Goal: Task Accomplishment & Management: Use online tool/utility

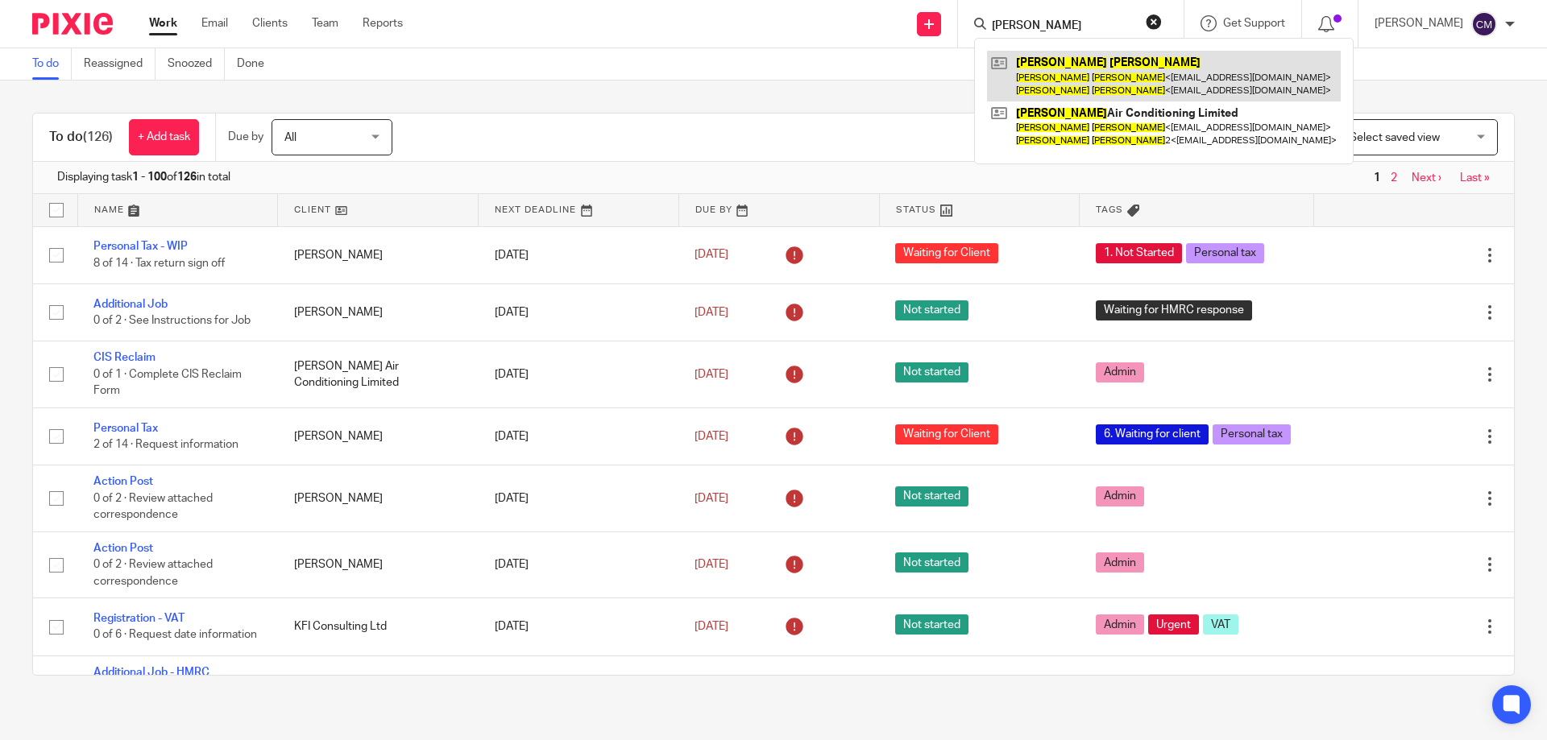
type input "malcolm mace"
click at [1073, 73] on link at bounding box center [1164, 76] width 354 height 50
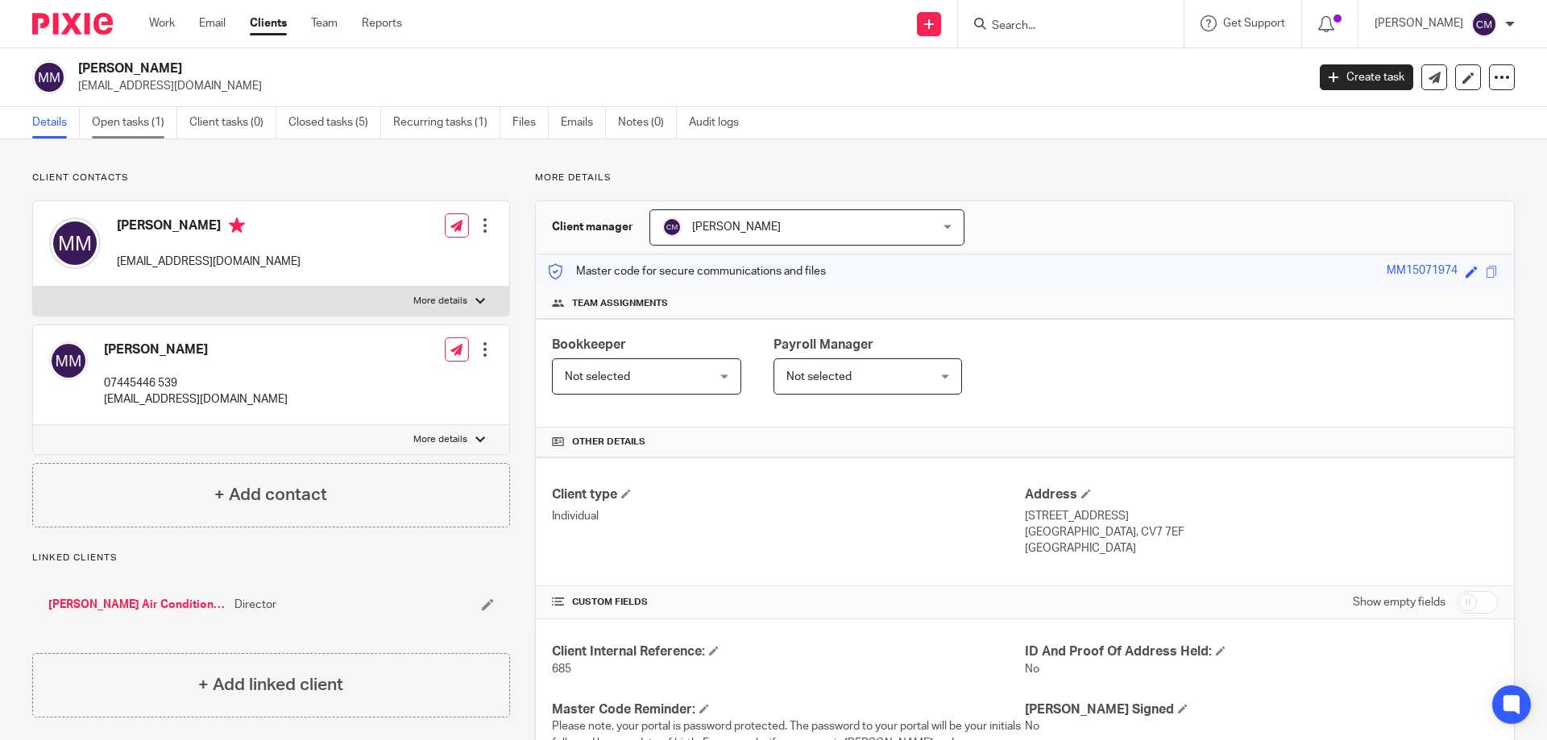
click at [94, 129] on link "Open tasks (1)" at bounding box center [134, 122] width 85 height 31
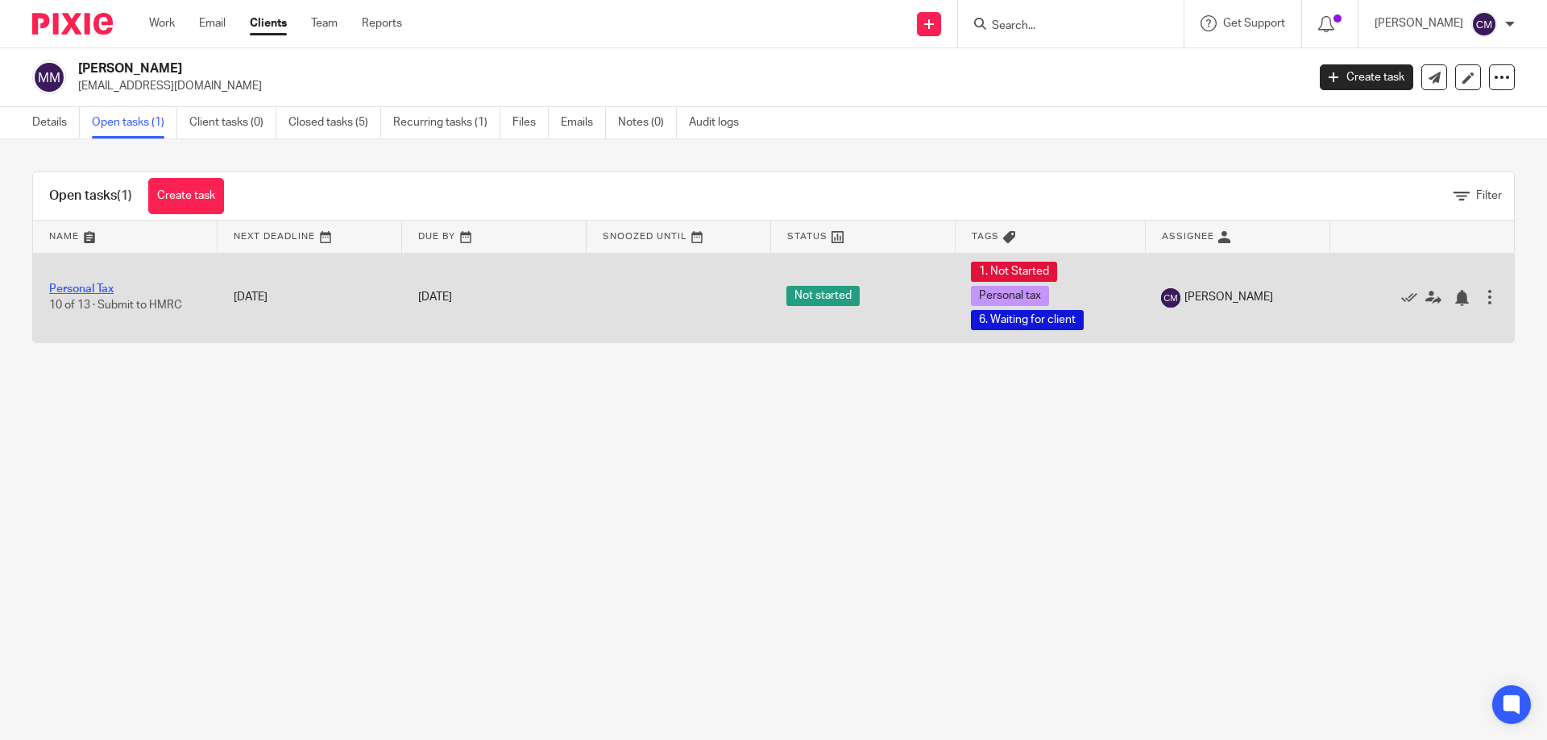
click at [86, 284] on link "Personal Tax" at bounding box center [81, 289] width 64 height 11
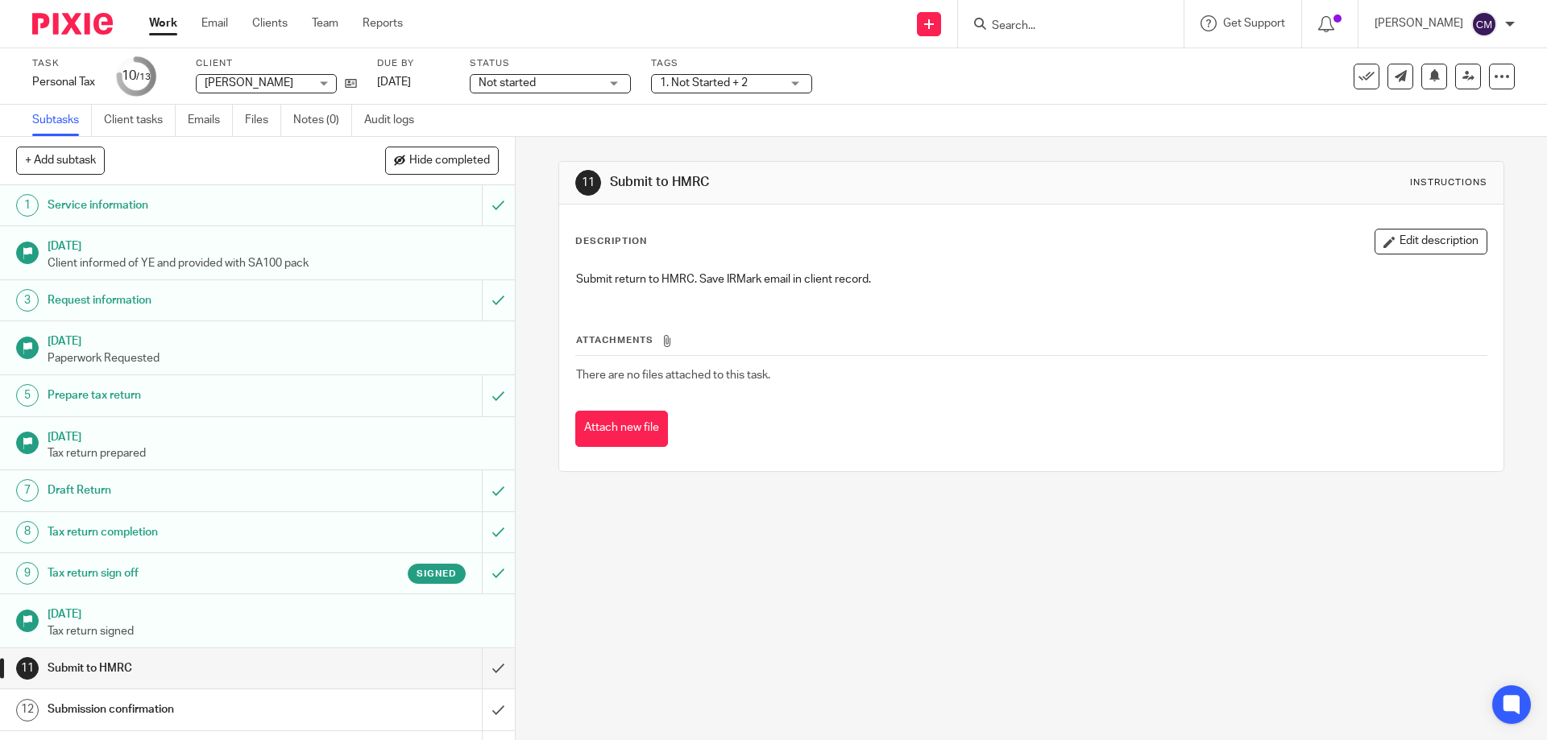
scroll to position [32, 0]
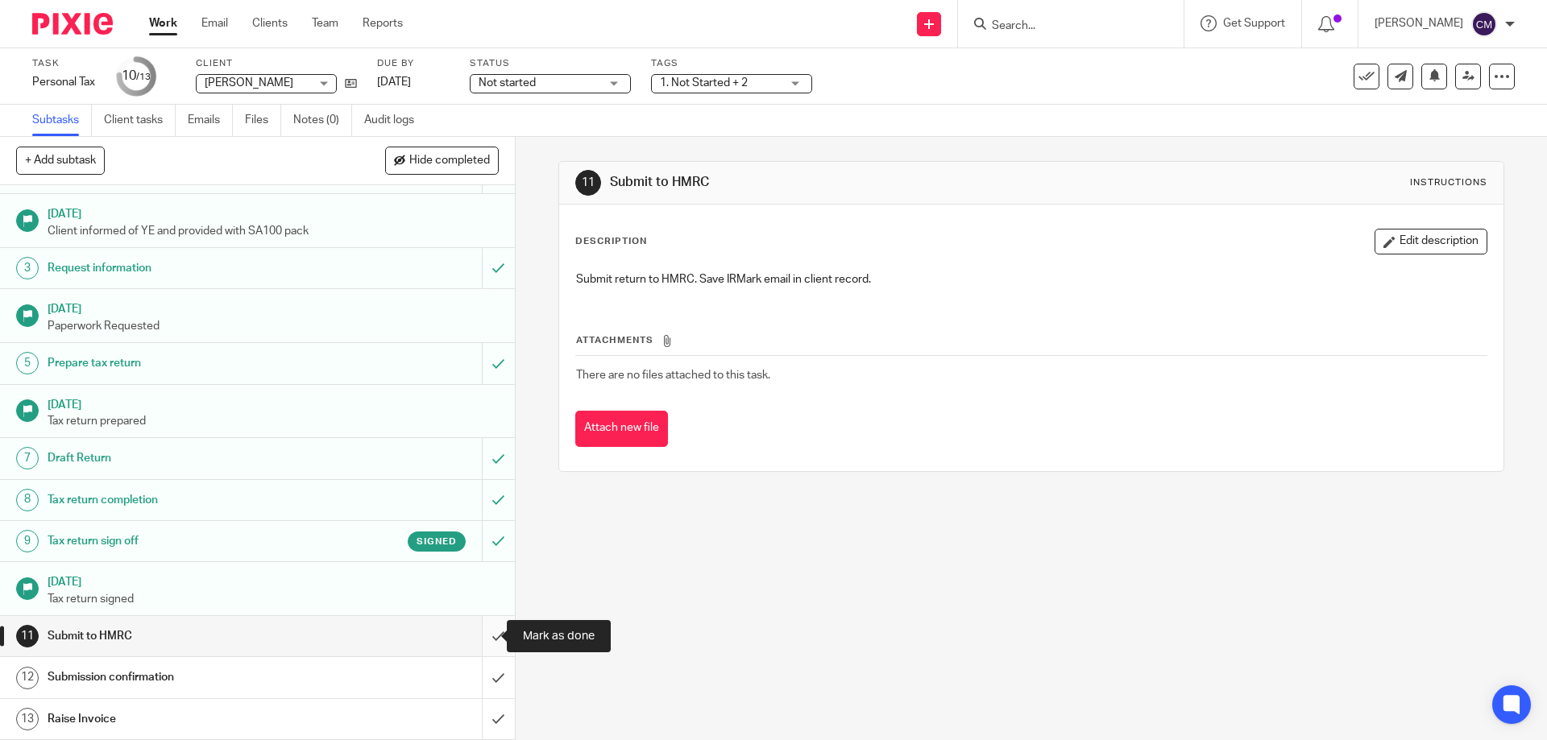
click at [481, 638] on input "submit" at bounding box center [257, 636] width 515 height 40
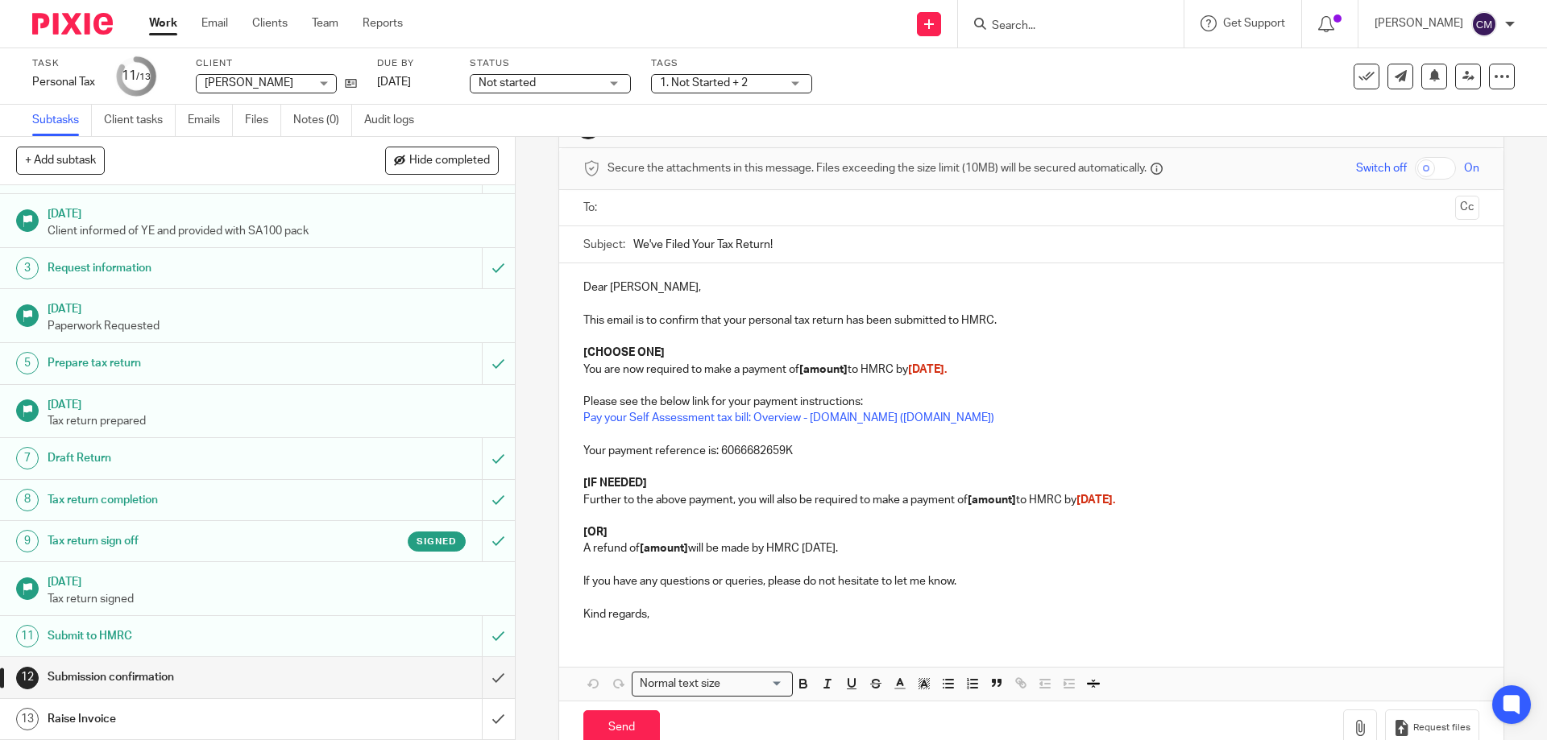
scroll to position [95, 0]
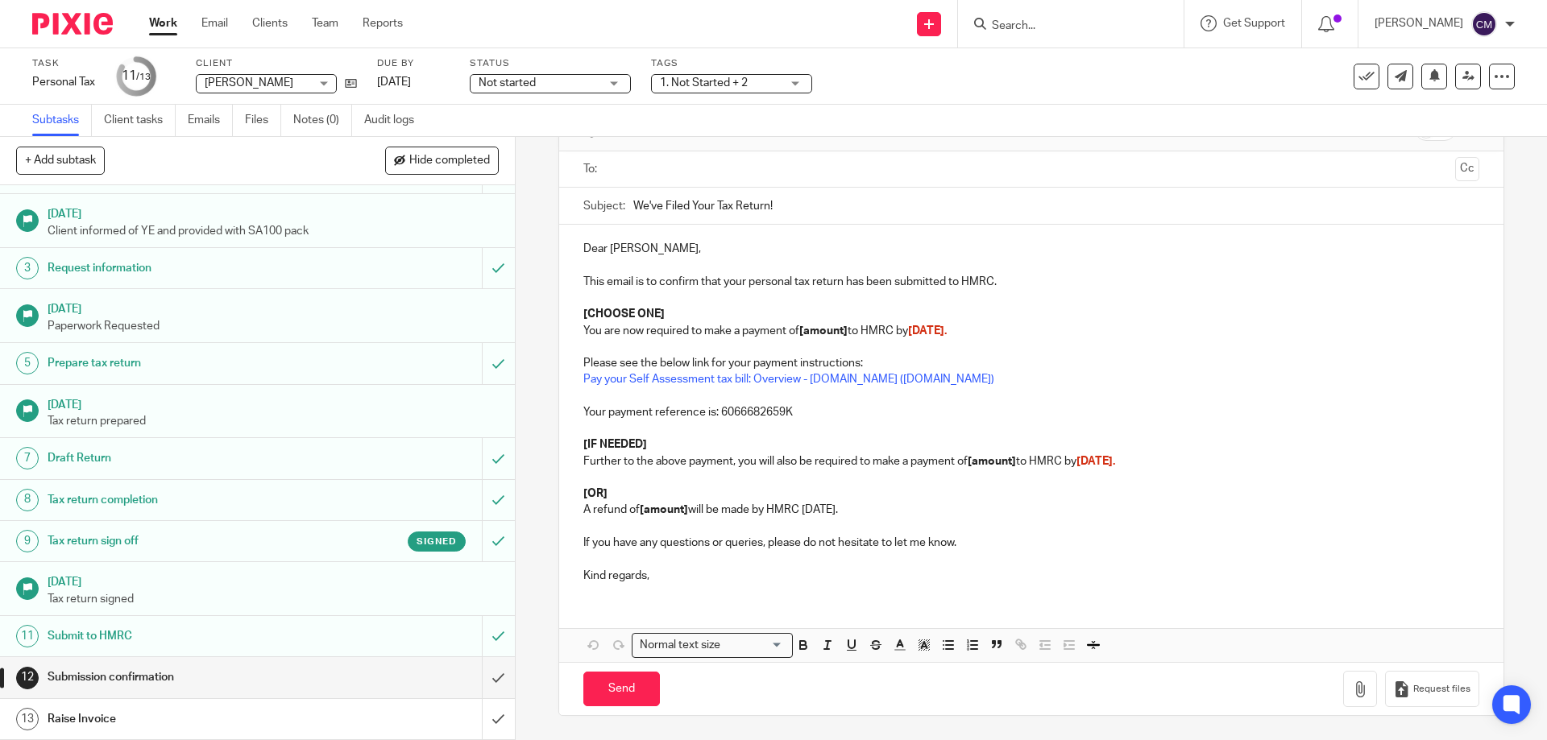
click at [576, 491] on div "Dear Malcolm, This email is to confirm that your personal tax return has been s…" at bounding box center [1030, 410] width 943 height 371
drag, startPoint x: 575, startPoint y: 489, endPoint x: 714, endPoint y: 531, distance: 144.8
click at [714, 531] on div "Dear Malcolm, This email is to confirm that your personal tax return has been s…" at bounding box center [1030, 410] width 943 height 371
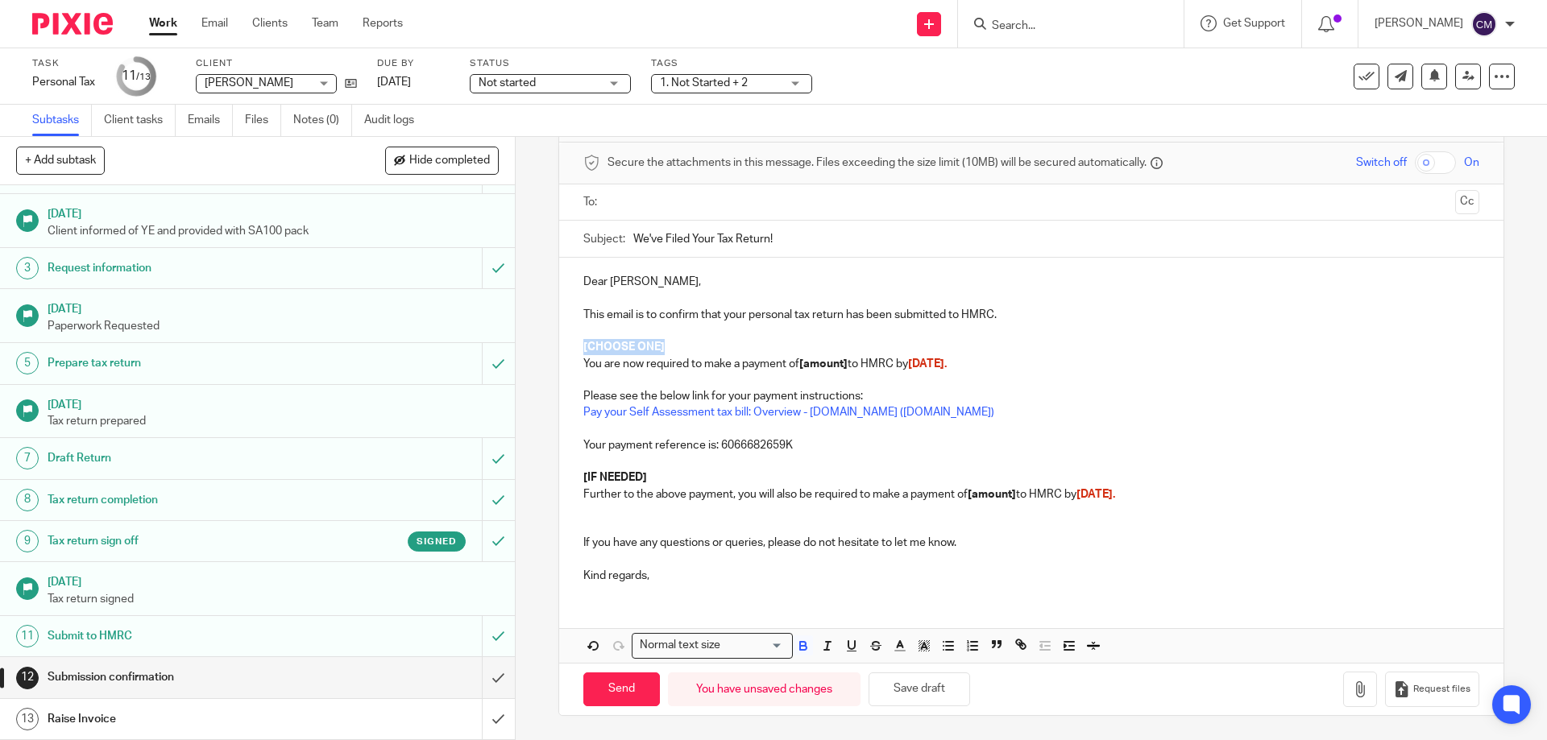
drag, startPoint x: 686, startPoint y: 342, endPoint x: 574, endPoint y: 352, distance: 112.5
click at [574, 352] on div "Dear Malcolm, This email is to confirm that your personal tax return has been s…" at bounding box center [1030, 427] width 943 height 338
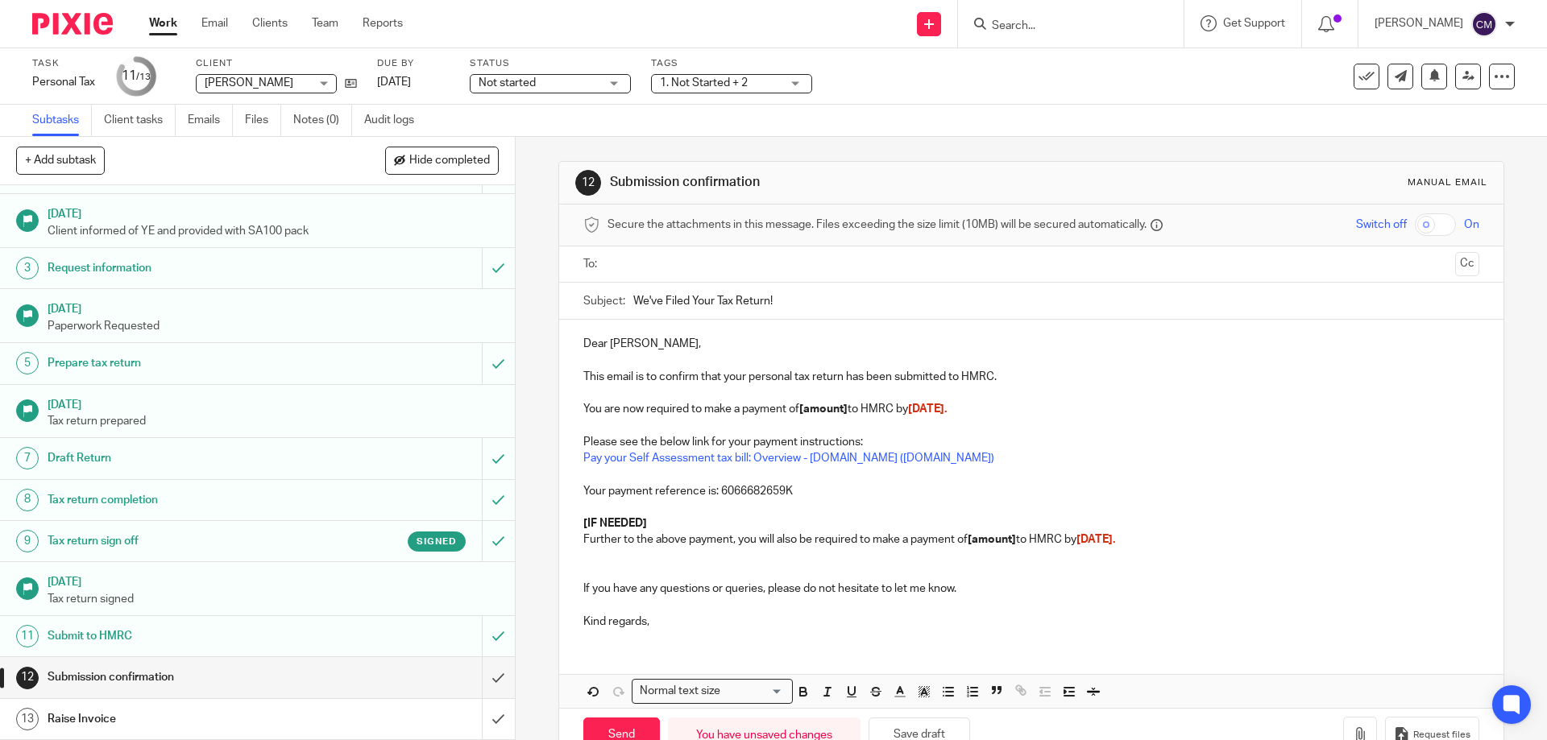
drag, startPoint x: 845, startPoint y: 408, endPoint x: 876, endPoint y: 446, distance: 49.3
click at [849, 415] on p "You are now required to make a payment of [amount] to HMRC by 31st January." at bounding box center [1030, 409] width 895 height 16
click at [948, 411] on span "31st January." at bounding box center [928, 409] width 39 height 11
drag, startPoint x: 574, startPoint y: 520, endPoint x: 644, endPoint y: 516, distance: 70.2
click at [644, 516] on div "Dear Malcolm, This email is to confirm that your personal tax return has been s…" at bounding box center [1030, 481] width 943 height 322
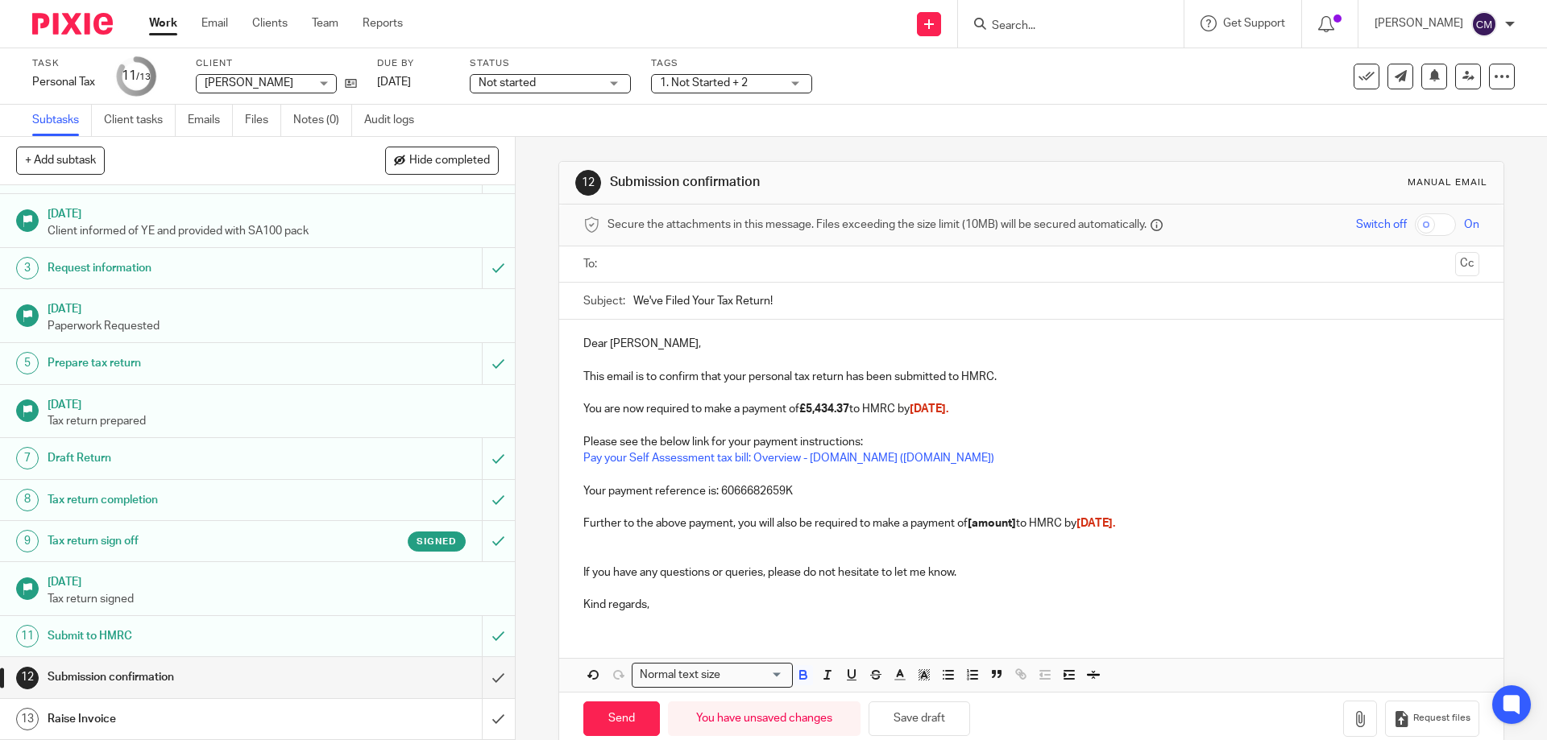
click at [1016, 522] on strong "[amount]" at bounding box center [991, 523] width 48 height 11
click at [1117, 526] on span "31st July." at bounding box center [1097, 523] width 39 height 11
click at [656, 547] on p at bounding box center [1030, 540] width 895 height 16
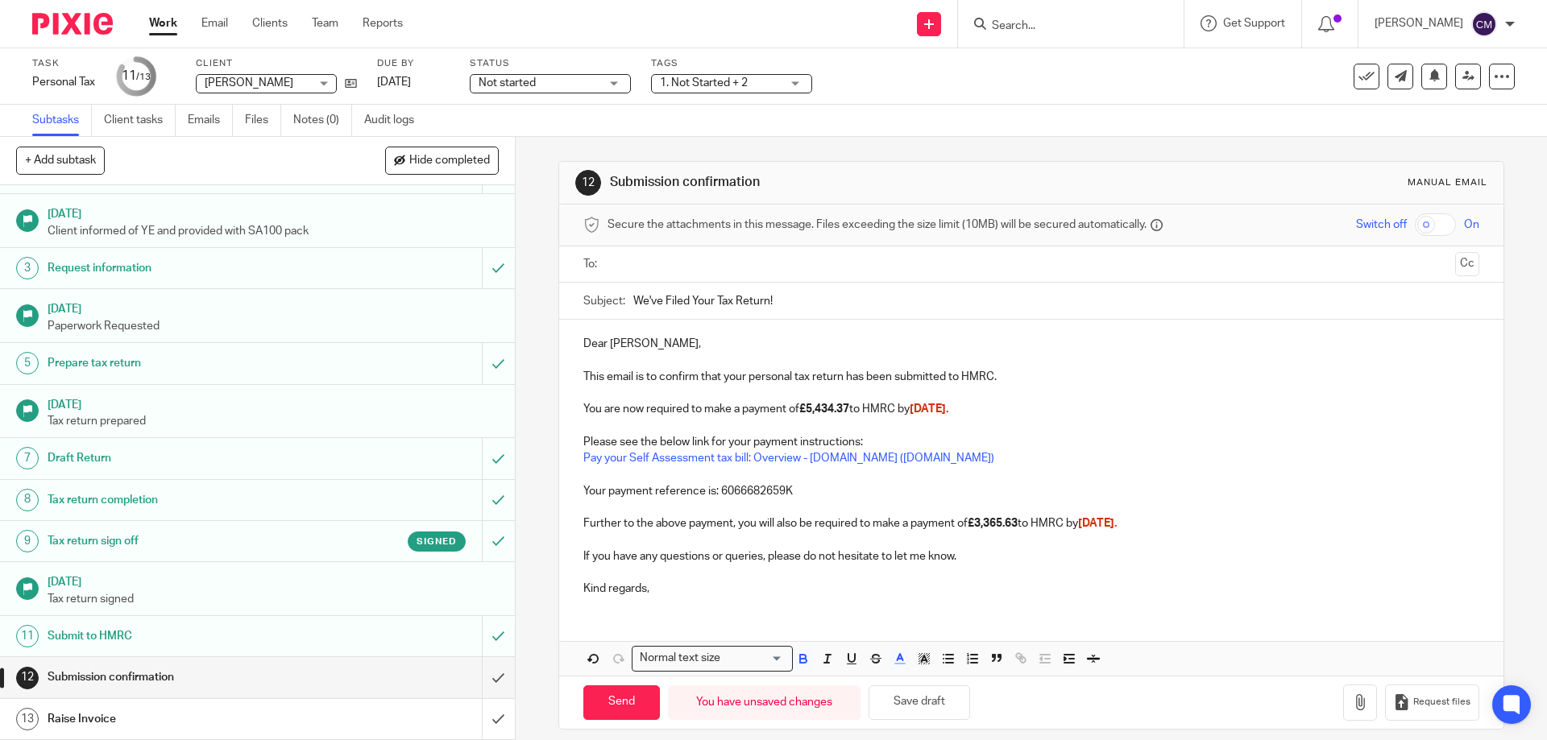
click at [666, 265] on input "text" at bounding box center [1030, 264] width 835 height 19
click at [675, 607] on div "Dear Malcolm, This email is to confirm that your personal tax return has been s…" at bounding box center [1030, 467] width 943 height 289
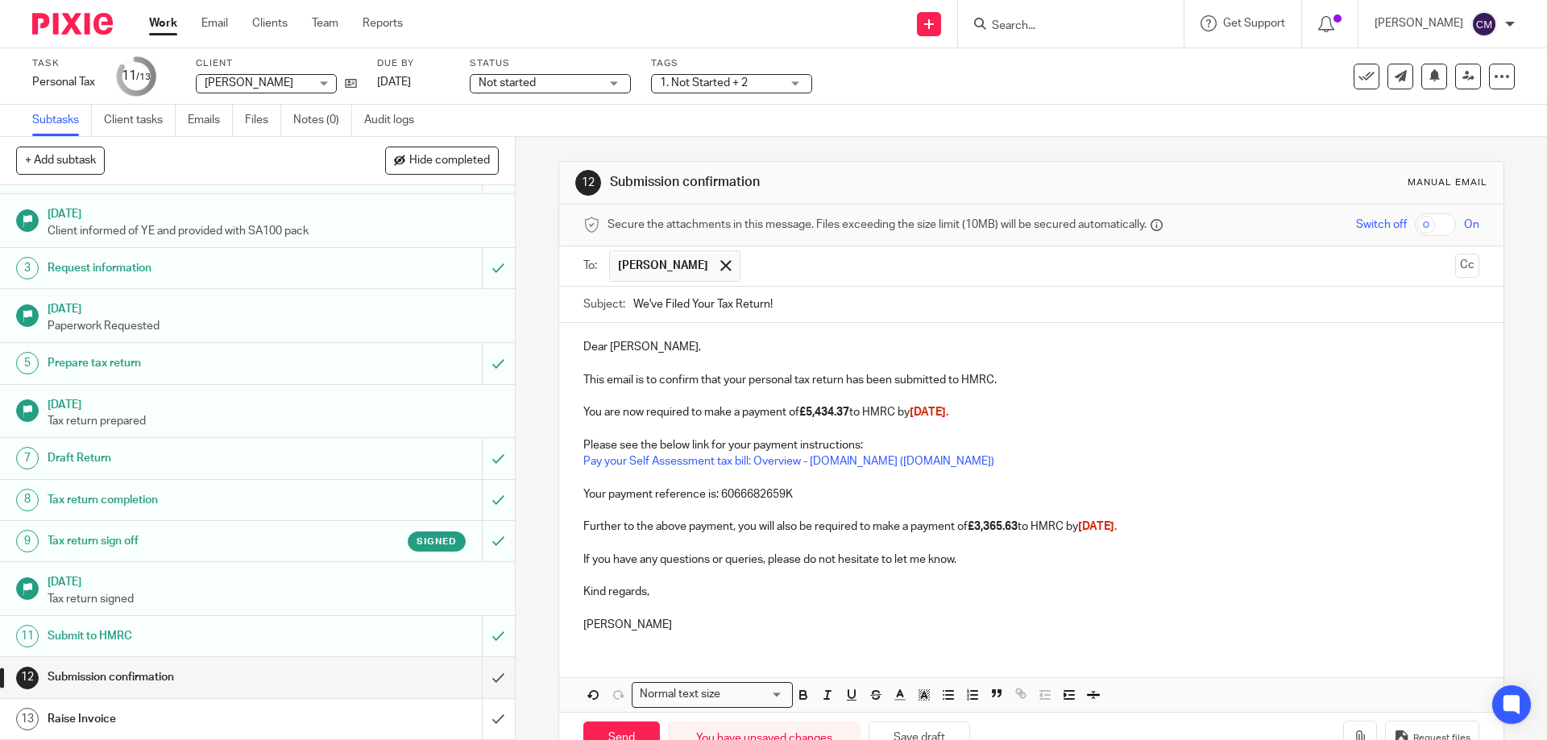
scroll to position [49, 0]
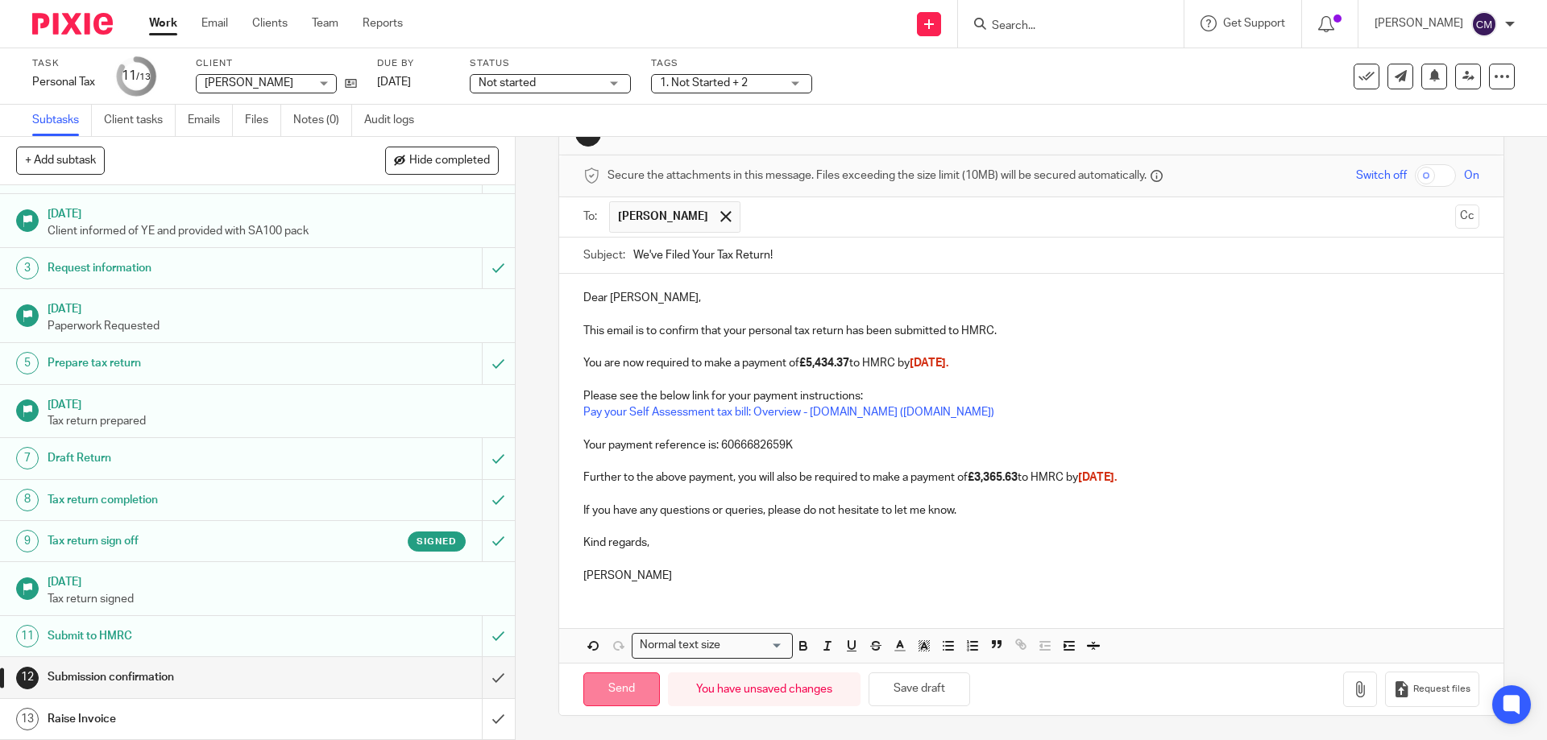
click at [630, 690] on input "Send" at bounding box center [621, 690] width 77 height 35
type input "Sent"
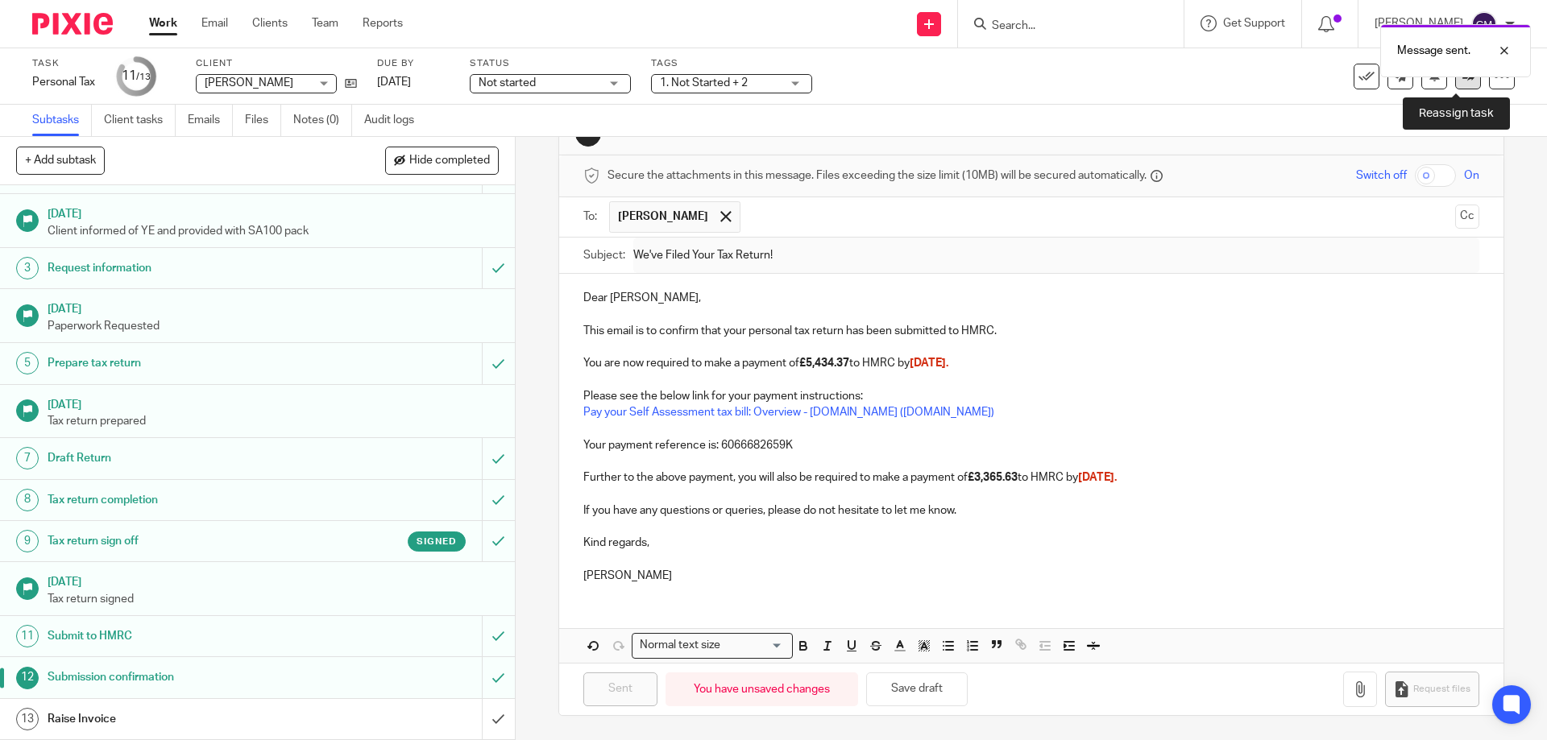
click at [1457, 84] on link at bounding box center [1468, 77] width 26 height 26
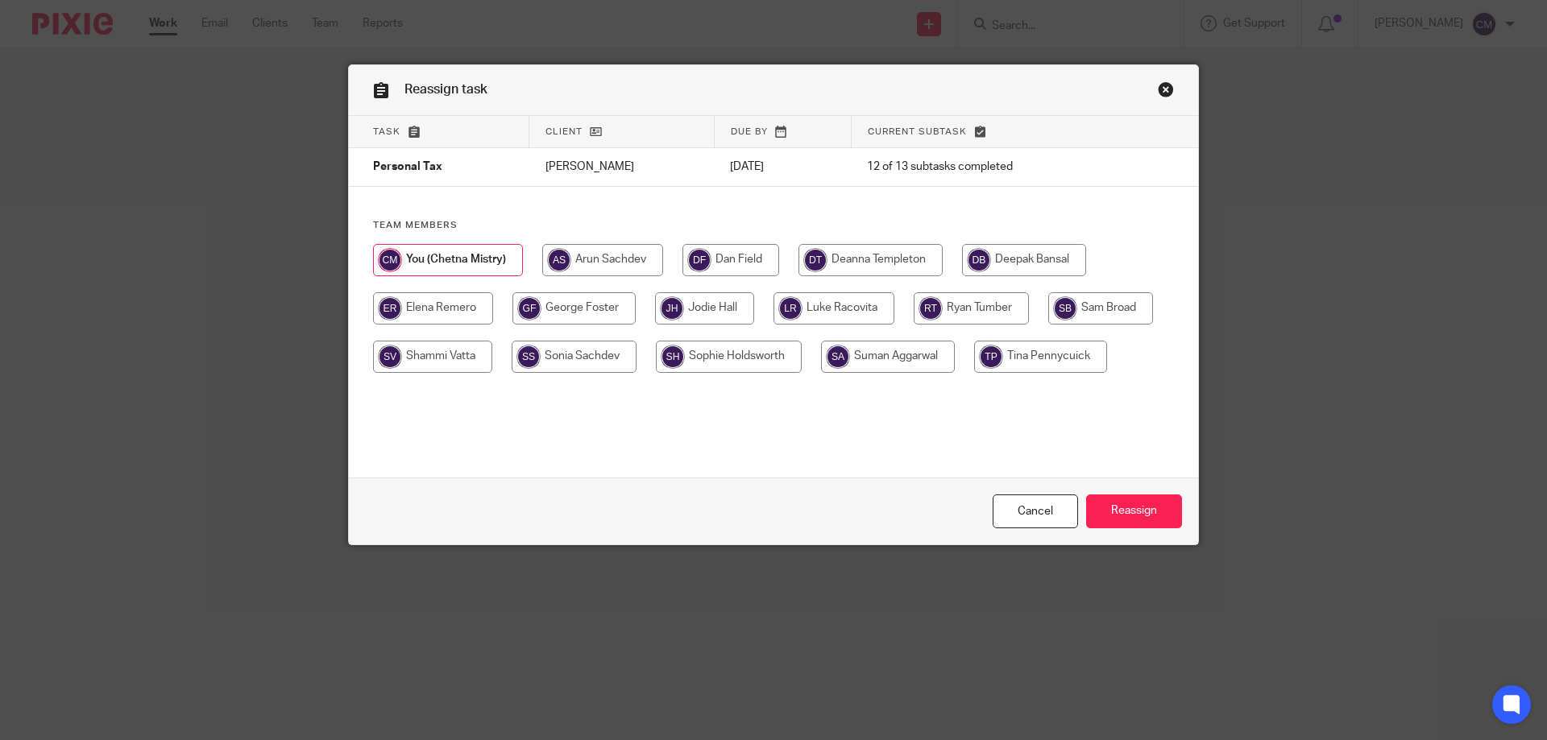
click at [817, 248] on input "radio" at bounding box center [870, 260] width 144 height 32
radio input "true"
click at [1125, 513] on input "Reassign" at bounding box center [1134, 512] width 96 height 35
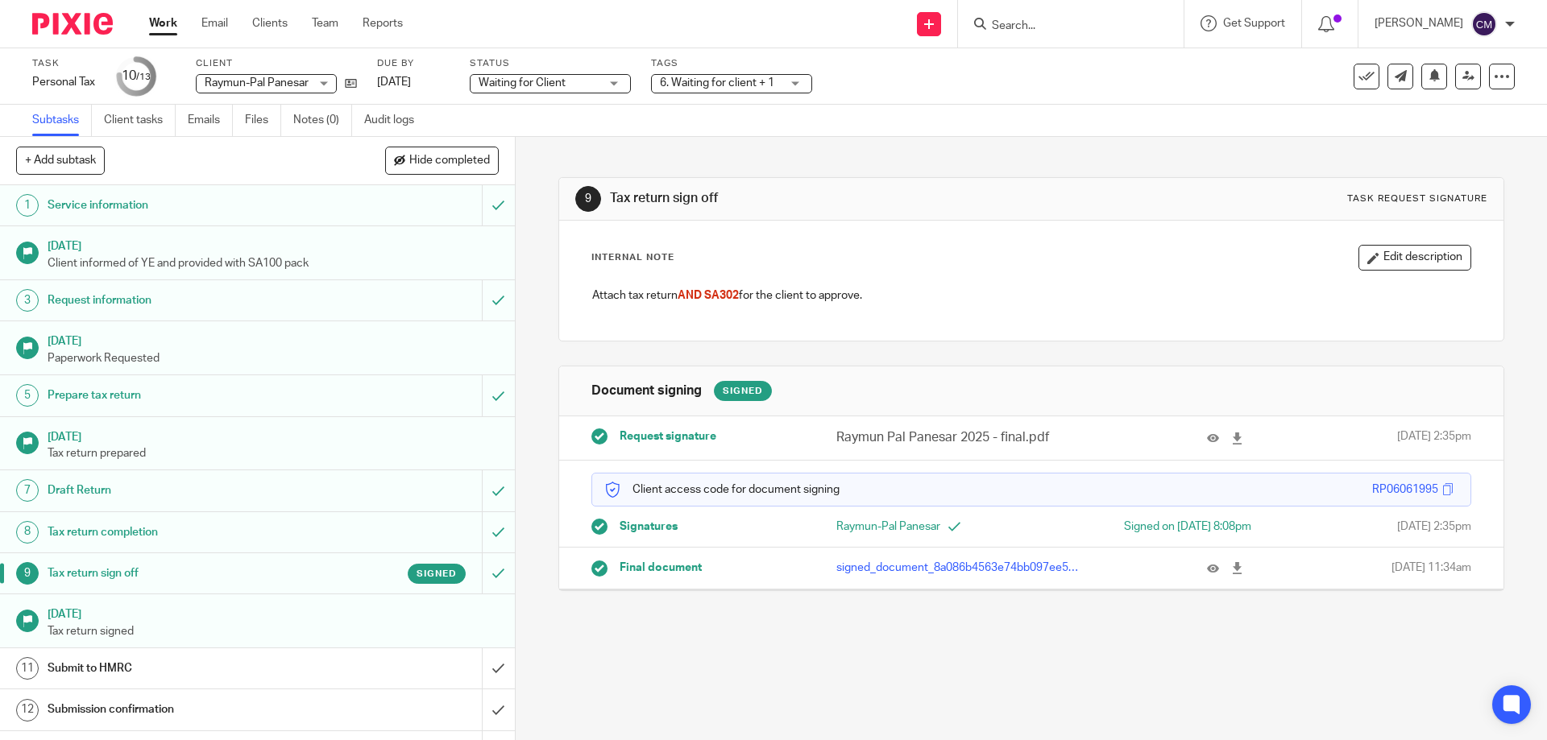
scroll to position [32, 0]
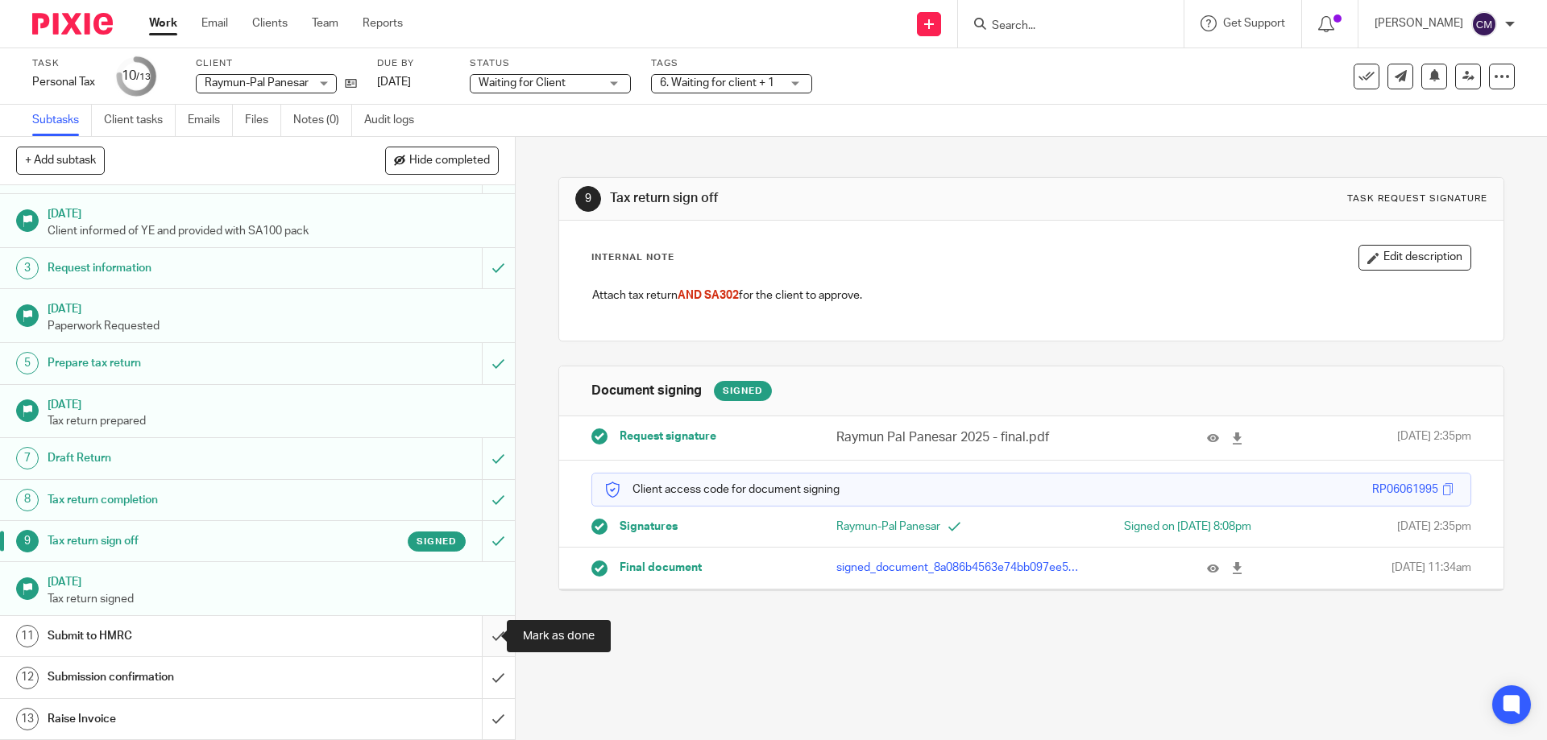
click at [482, 630] on input "submit" at bounding box center [257, 636] width 515 height 40
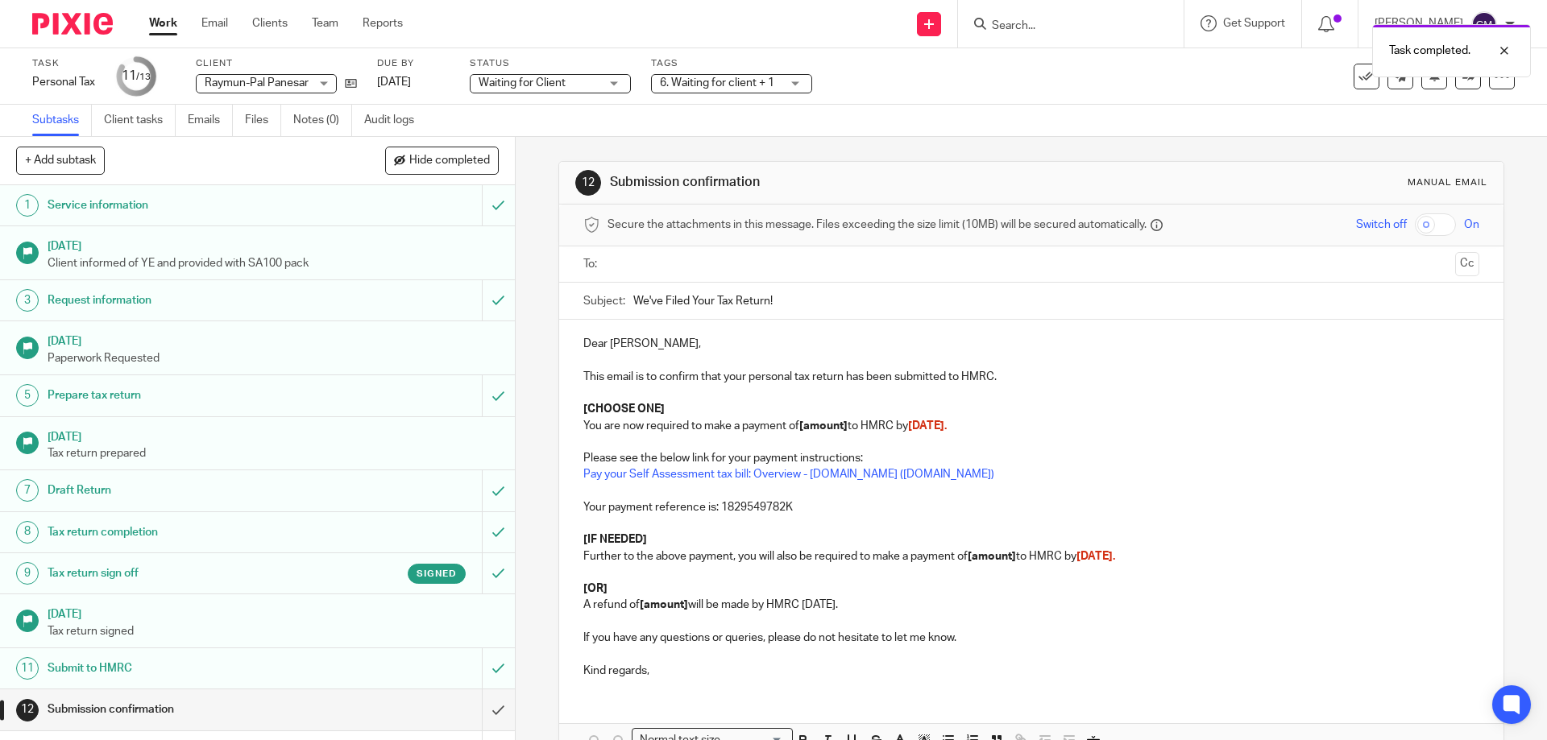
click at [679, 268] on input "text" at bounding box center [1030, 264] width 835 height 19
drag, startPoint x: 669, startPoint y: 346, endPoint x: 681, endPoint y: 355, distance: 14.9
click at [671, 346] on p "Dear [PERSON_NAME]," at bounding box center [1030, 347] width 895 height 16
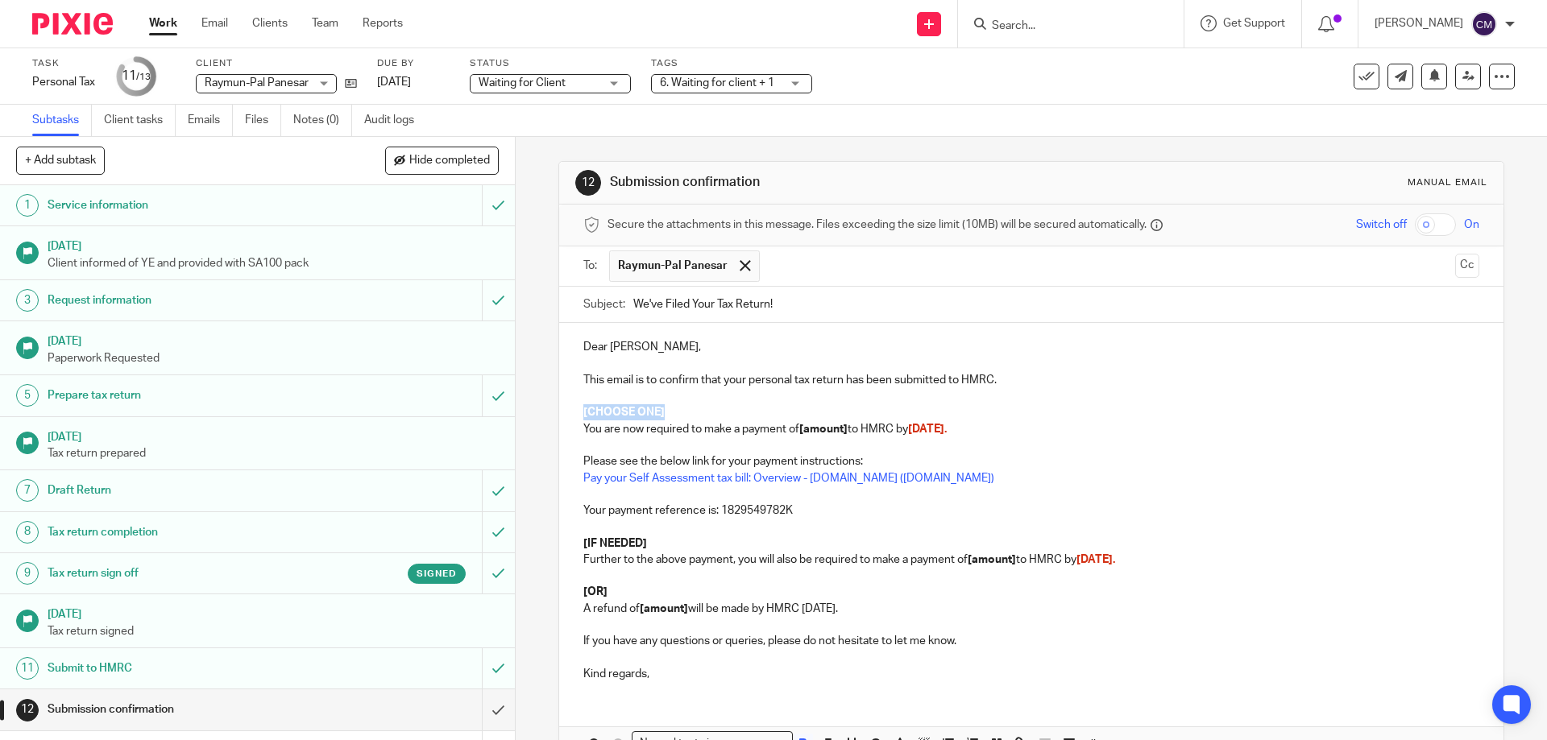
drag, startPoint x: 590, startPoint y: 409, endPoint x: 724, endPoint y: 404, distance: 134.6
click at [724, 404] on div "Dear Ray, This email is to confirm that your personal tax return has been submi…" at bounding box center [1030, 508] width 943 height 371
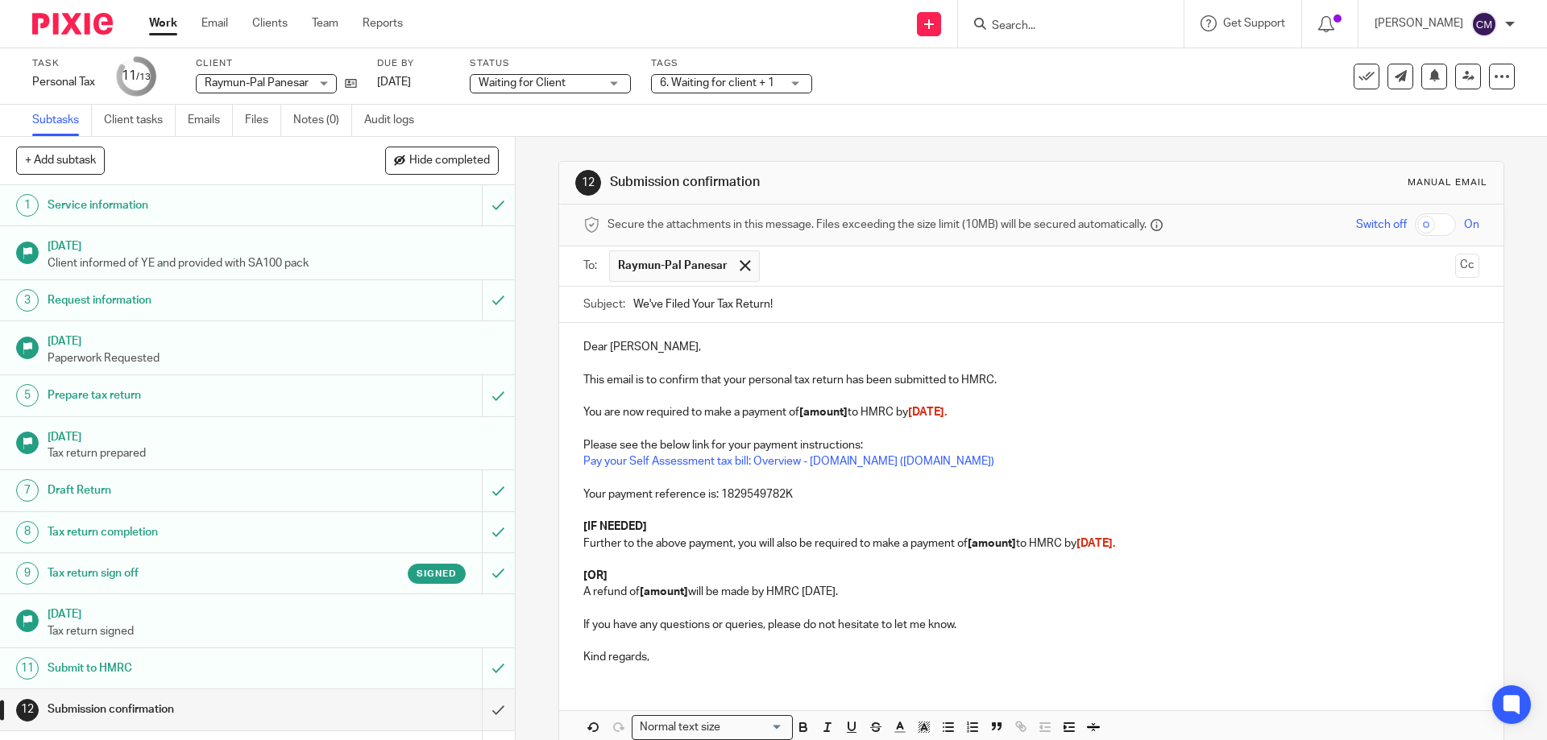
click at [844, 412] on strong "[amount]" at bounding box center [823, 412] width 48 height 11
click at [948, 414] on span "31st January." at bounding box center [928, 412] width 39 height 11
drag, startPoint x: 574, startPoint y: 527, endPoint x: 646, endPoint y: 527, distance: 72.5
click at [646, 527] on div "Dear Ray, This email is to confirm that your personal tax return has been submi…" at bounding box center [1030, 500] width 943 height 354
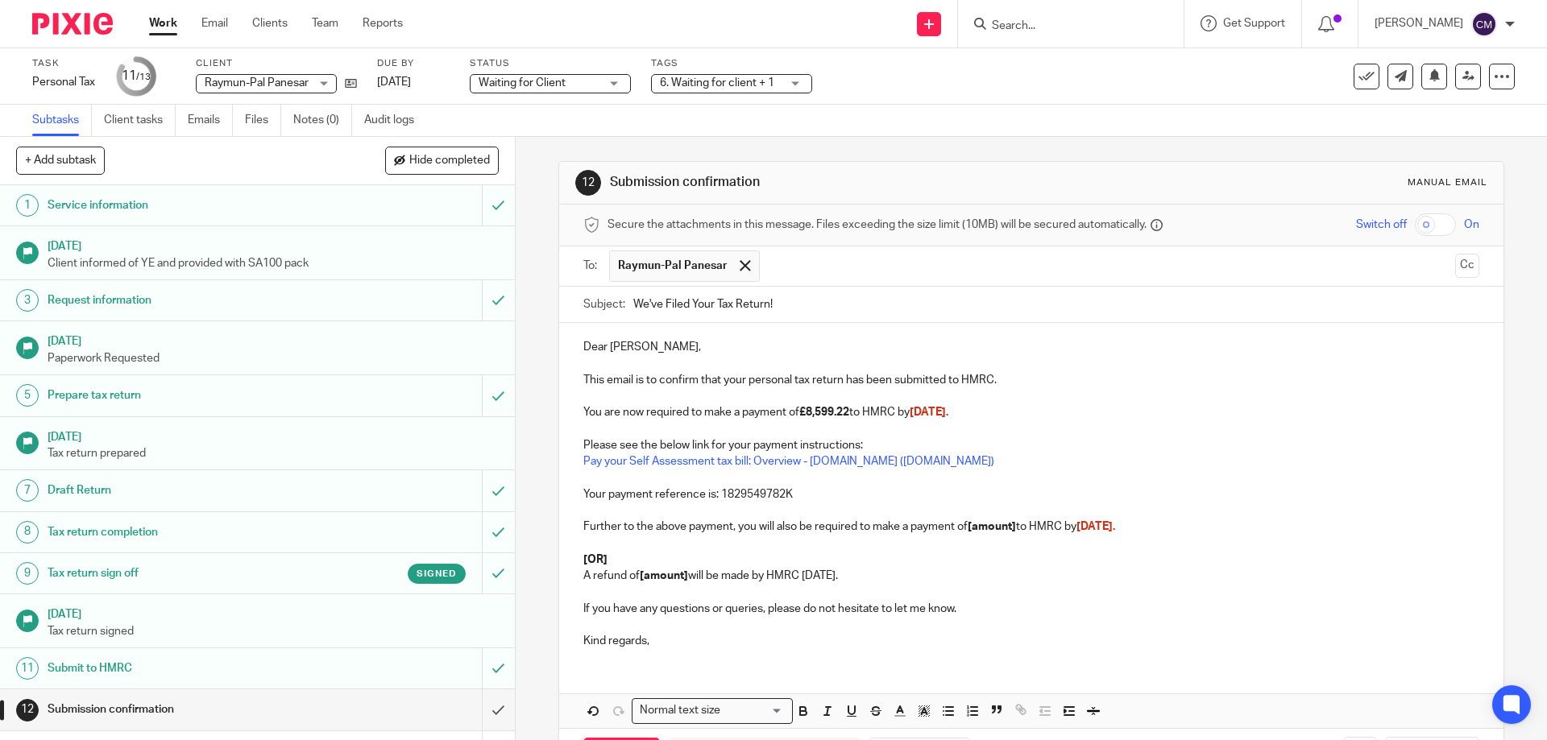
click at [1016, 530] on strong "[amount]" at bounding box center [991, 526] width 48 height 11
click at [1117, 528] on span "31st July." at bounding box center [1097, 526] width 39 height 11
drag, startPoint x: 578, startPoint y: 561, endPoint x: 900, endPoint y: 576, distance: 322.6
click at [900, 576] on div "Dear Ray, This email is to confirm that your personal tax return has been submi…" at bounding box center [1030, 492] width 943 height 338
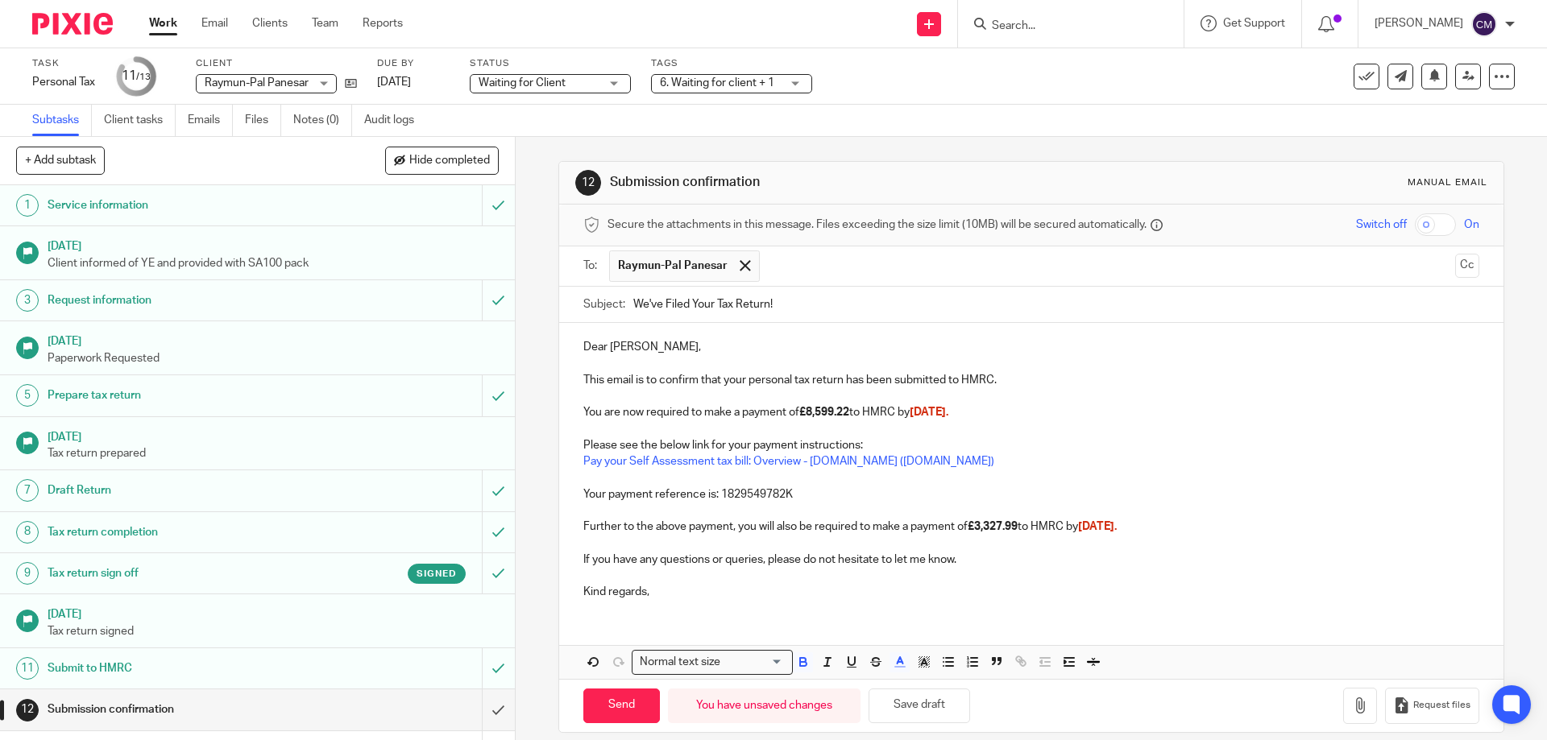
click at [671, 595] on p "Kind regards," at bounding box center [1030, 592] width 895 height 16
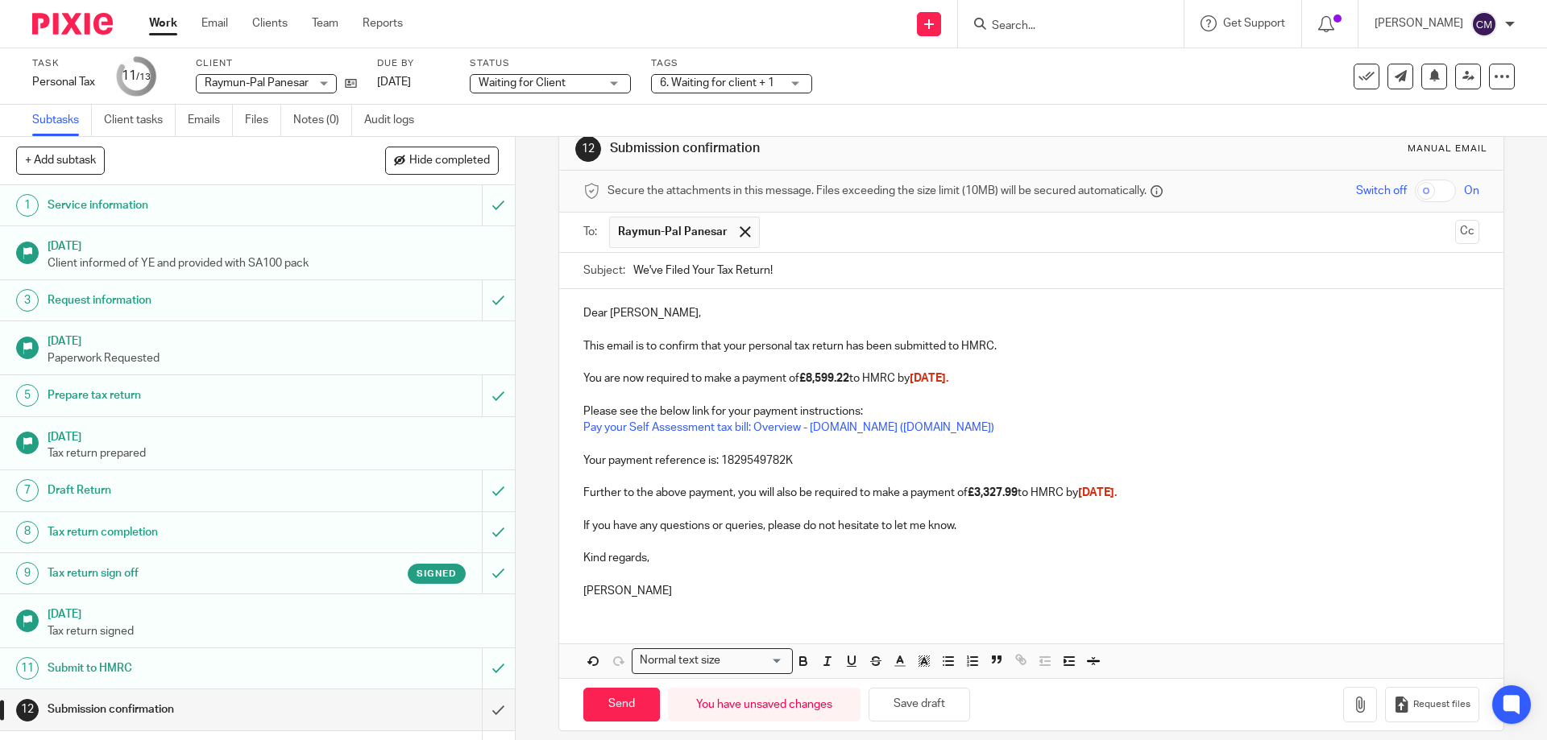
scroll to position [49, 0]
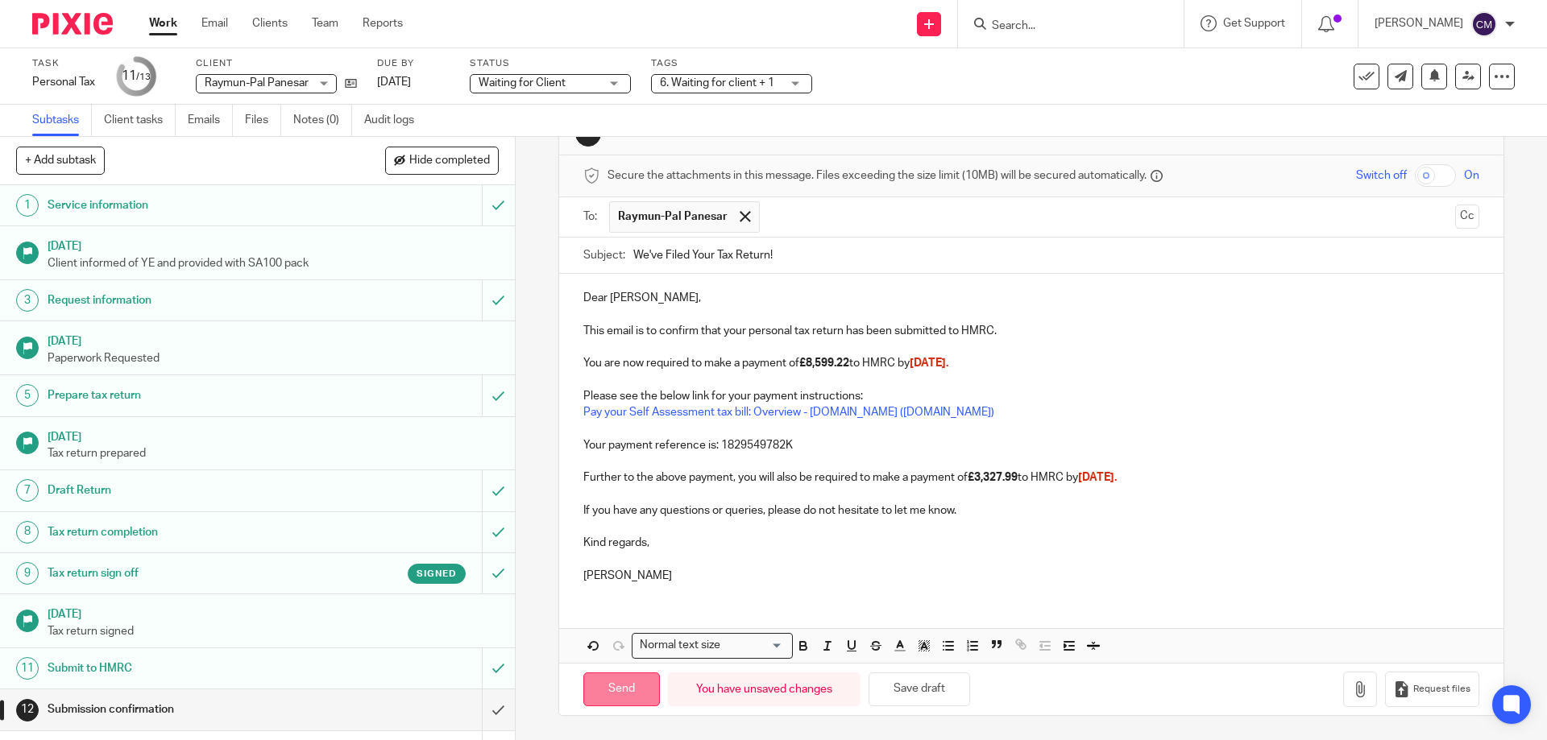
click at [615, 683] on input "Send" at bounding box center [621, 690] width 77 height 35
type input "Sent"
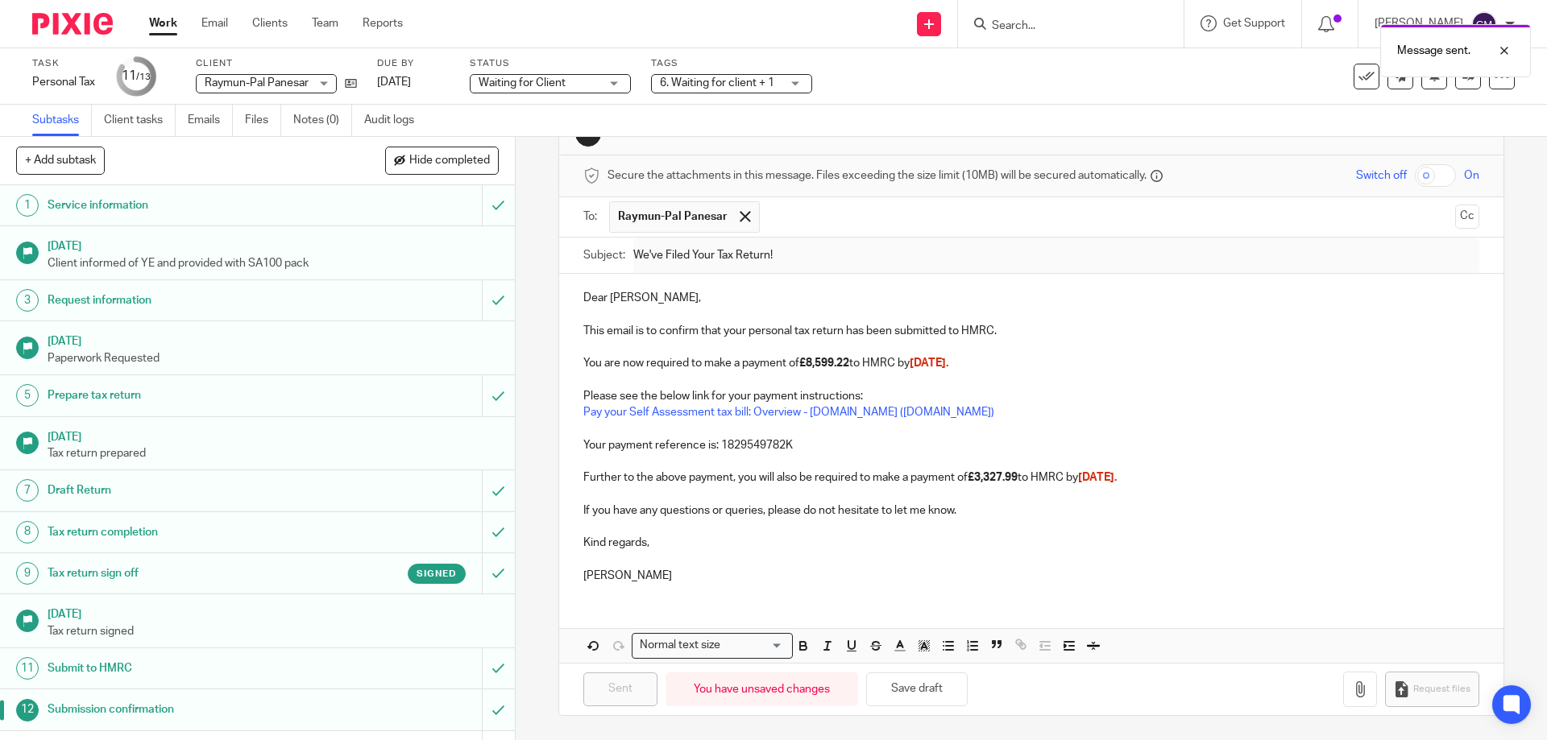
scroll to position [32, 0]
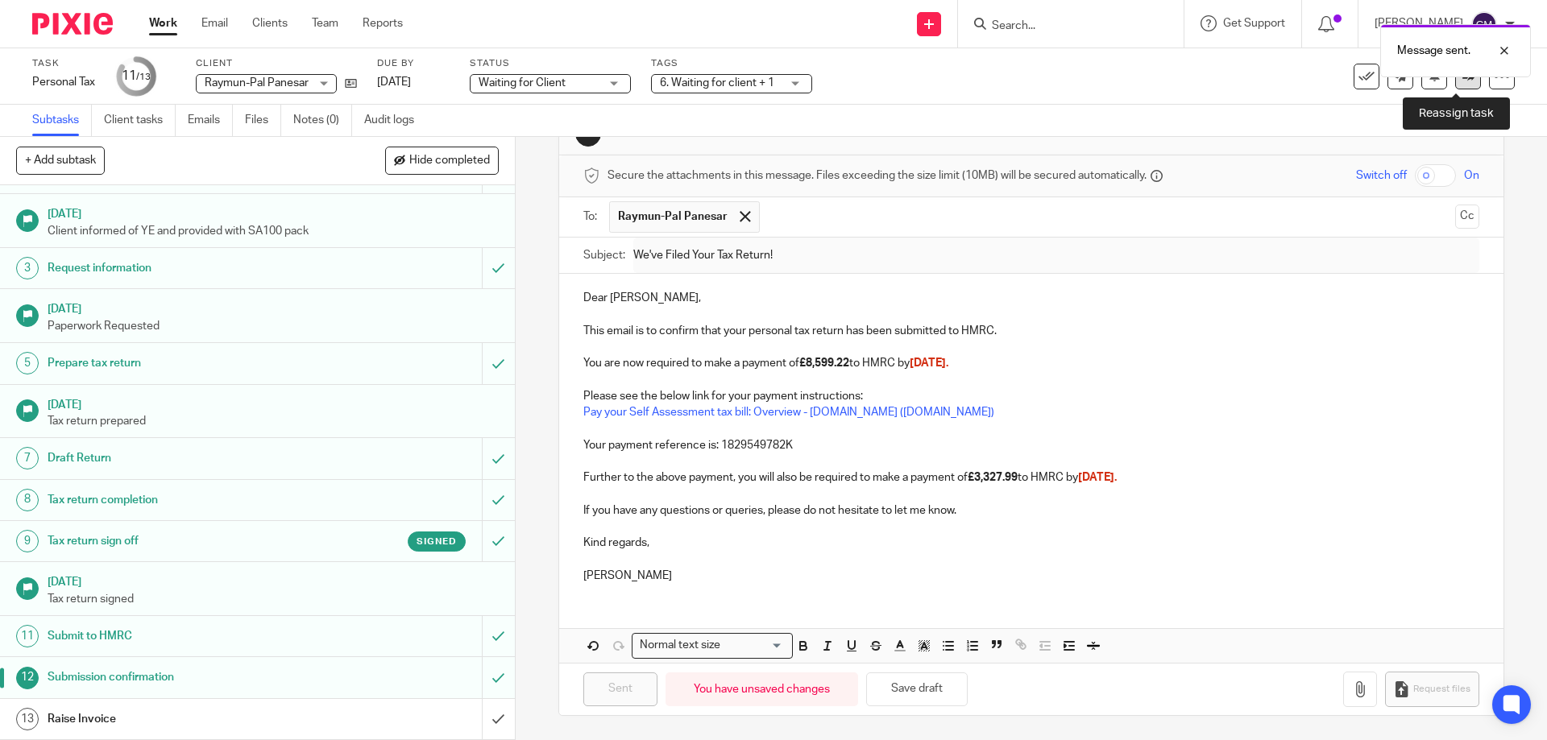
click at [1465, 86] on link at bounding box center [1468, 77] width 26 height 26
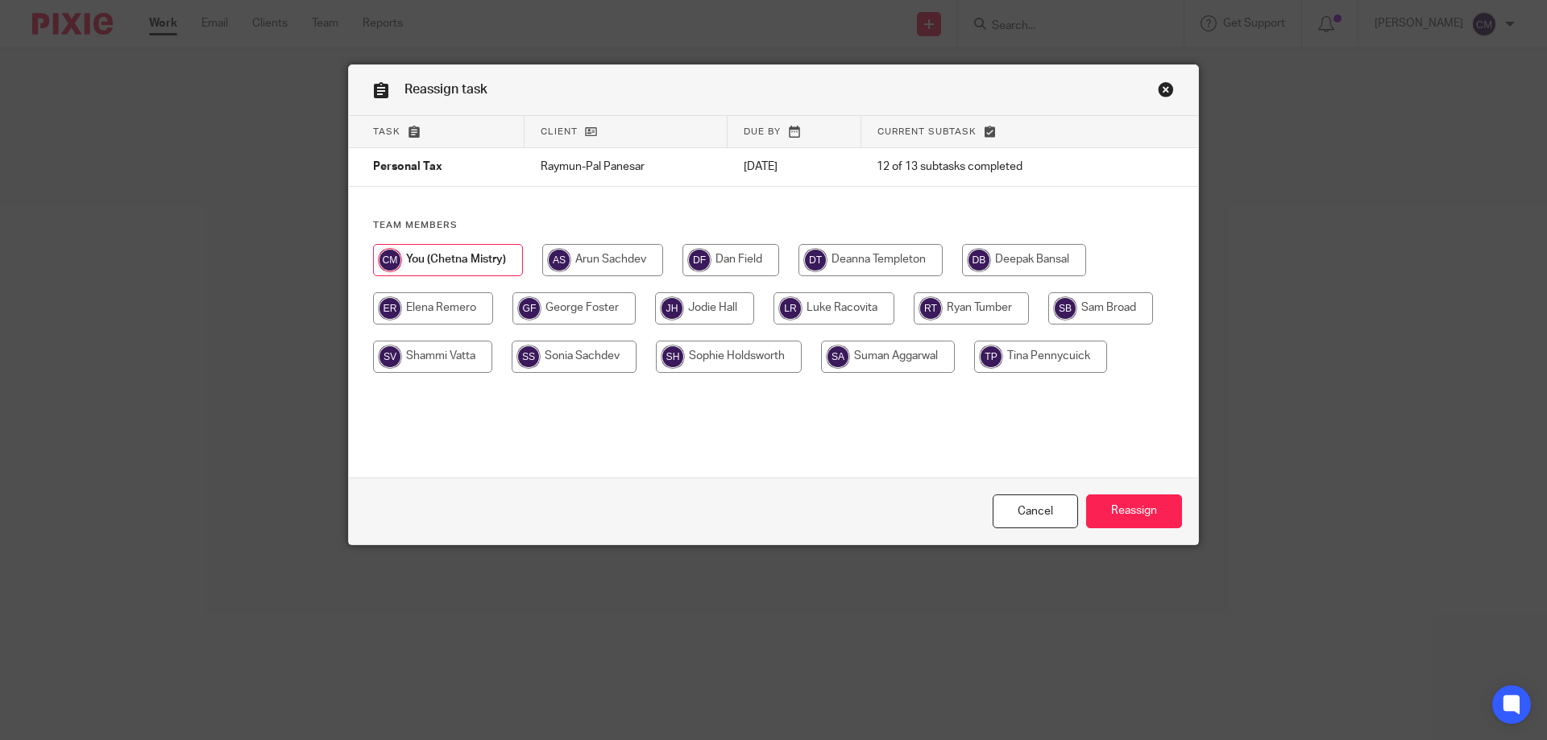
click at [850, 257] on input "radio" at bounding box center [870, 260] width 144 height 32
radio input "true"
click at [1165, 508] on input "Reassign" at bounding box center [1134, 512] width 96 height 35
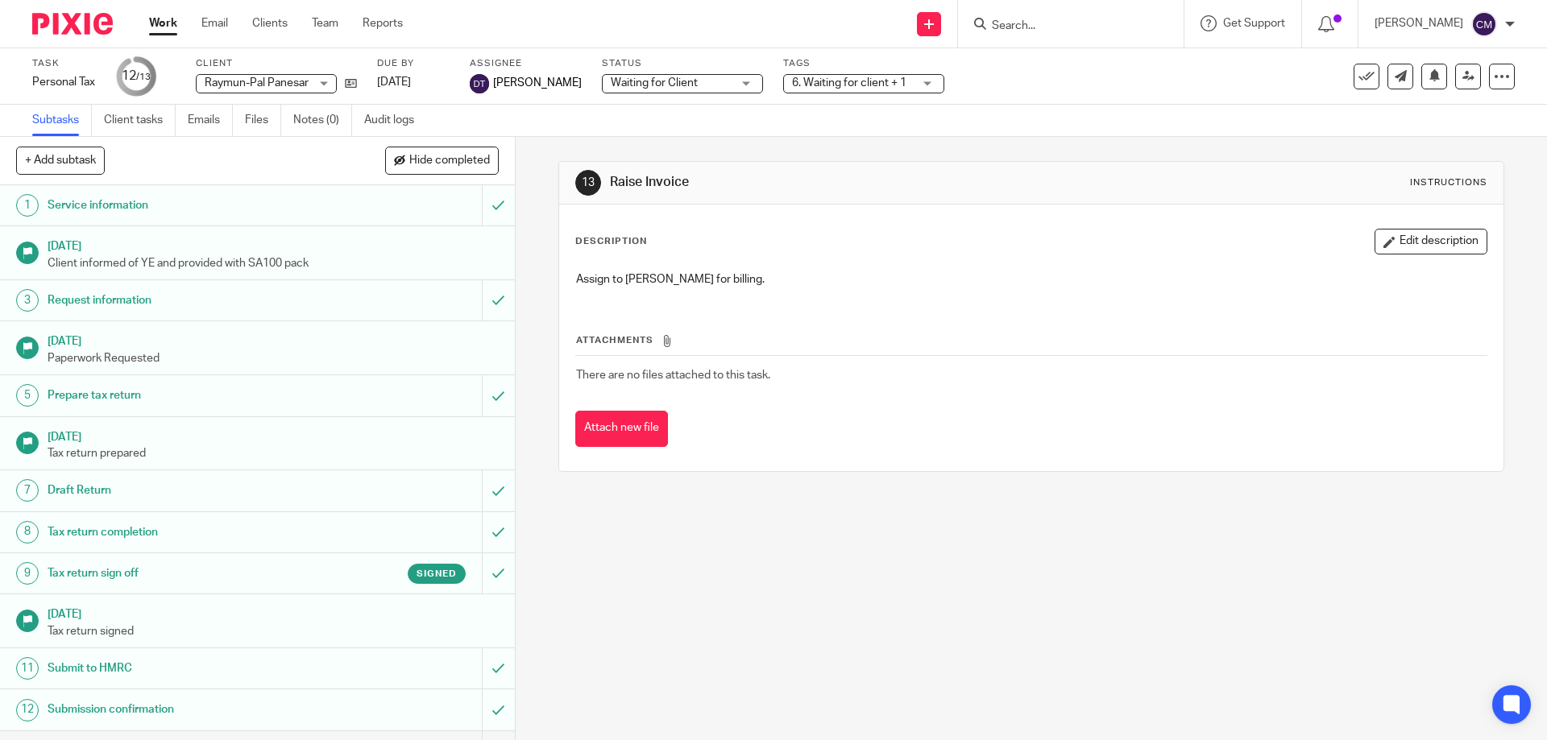
click at [1051, 18] on form at bounding box center [1076, 24] width 172 height 20
click at [1048, 30] on input "Search" at bounding box center [1062, 26] width 145 height 15
type input "amc"
click at [1080, 77] on link at bounding box center [1123, 69] width 272 height 37
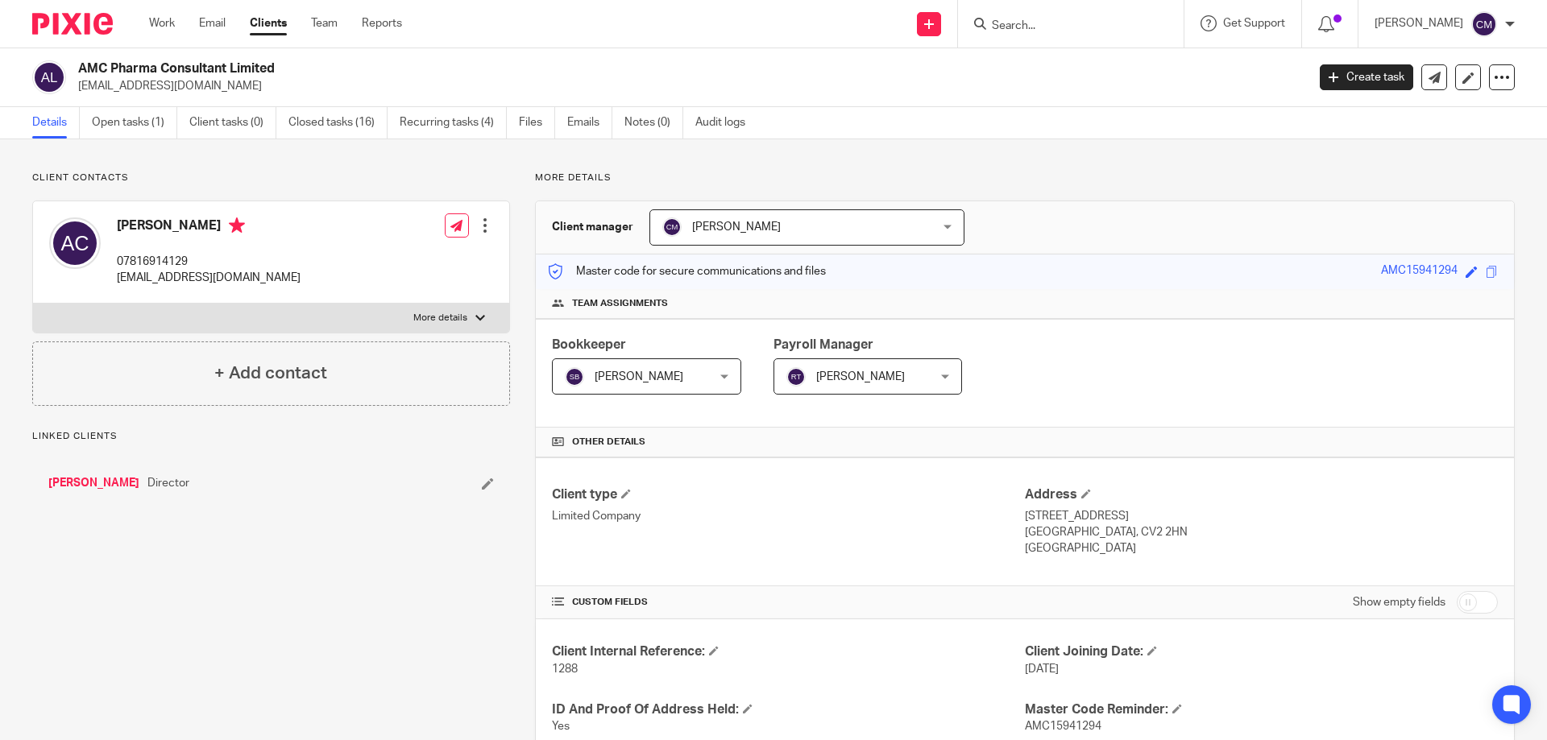
click at [146, 129] on link "Open tasks (1)" at bounding box center [134, 122] width 85 height 31
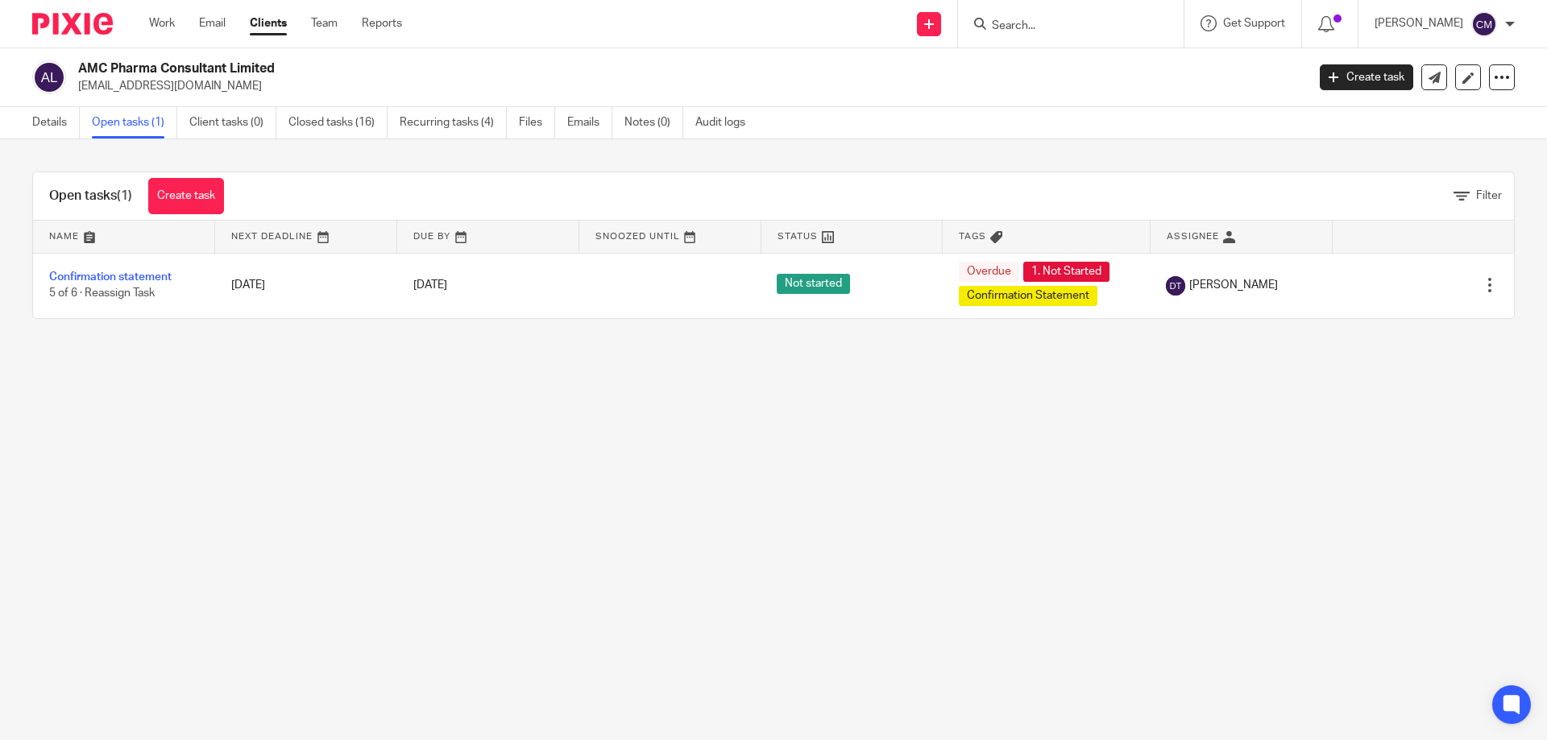
click at [80, 27] on img at bounding box center [72, 24] width 81 height 22
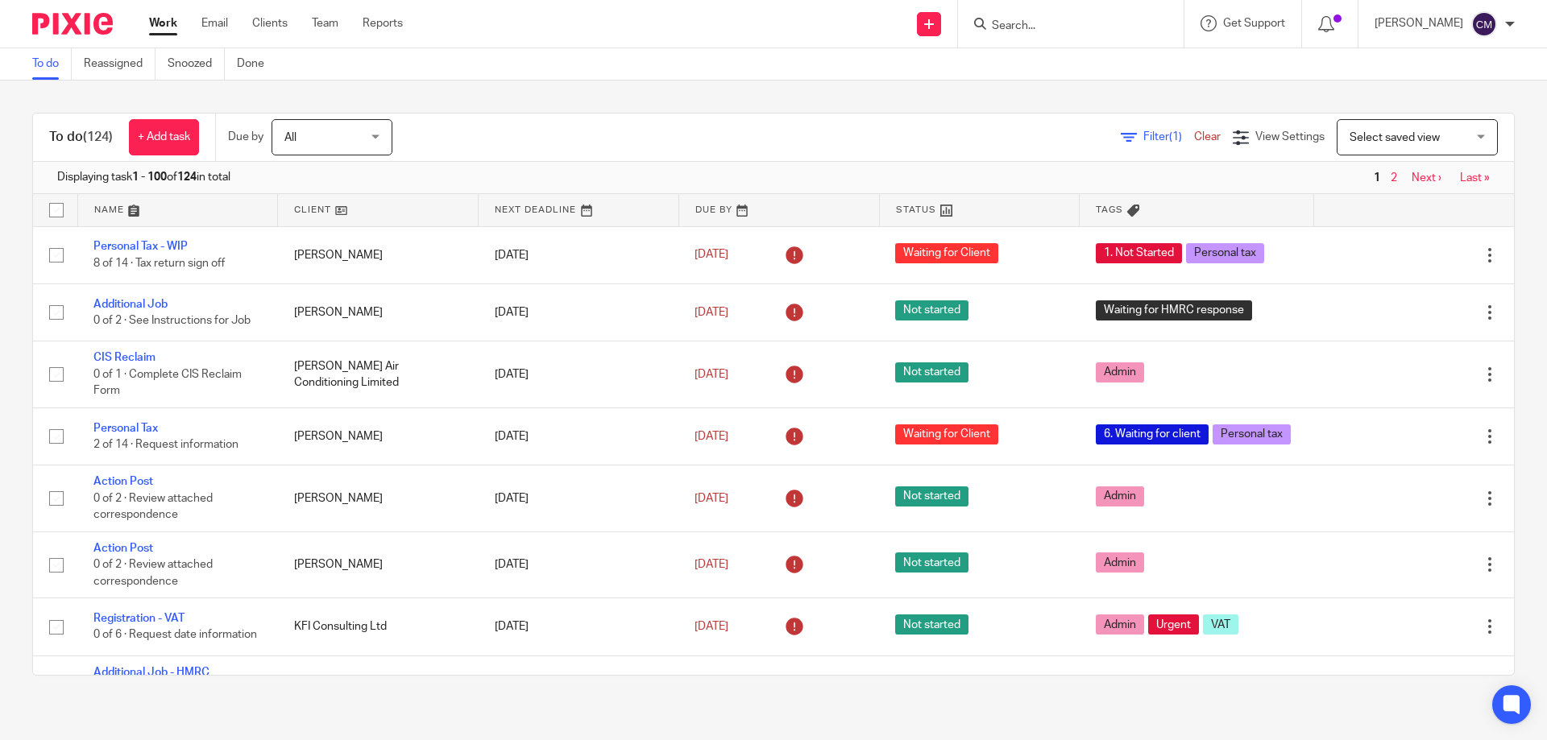
click at [1143, 137] on span "Filter (1)" at bounding box center [1168, 136] width 51 height 11
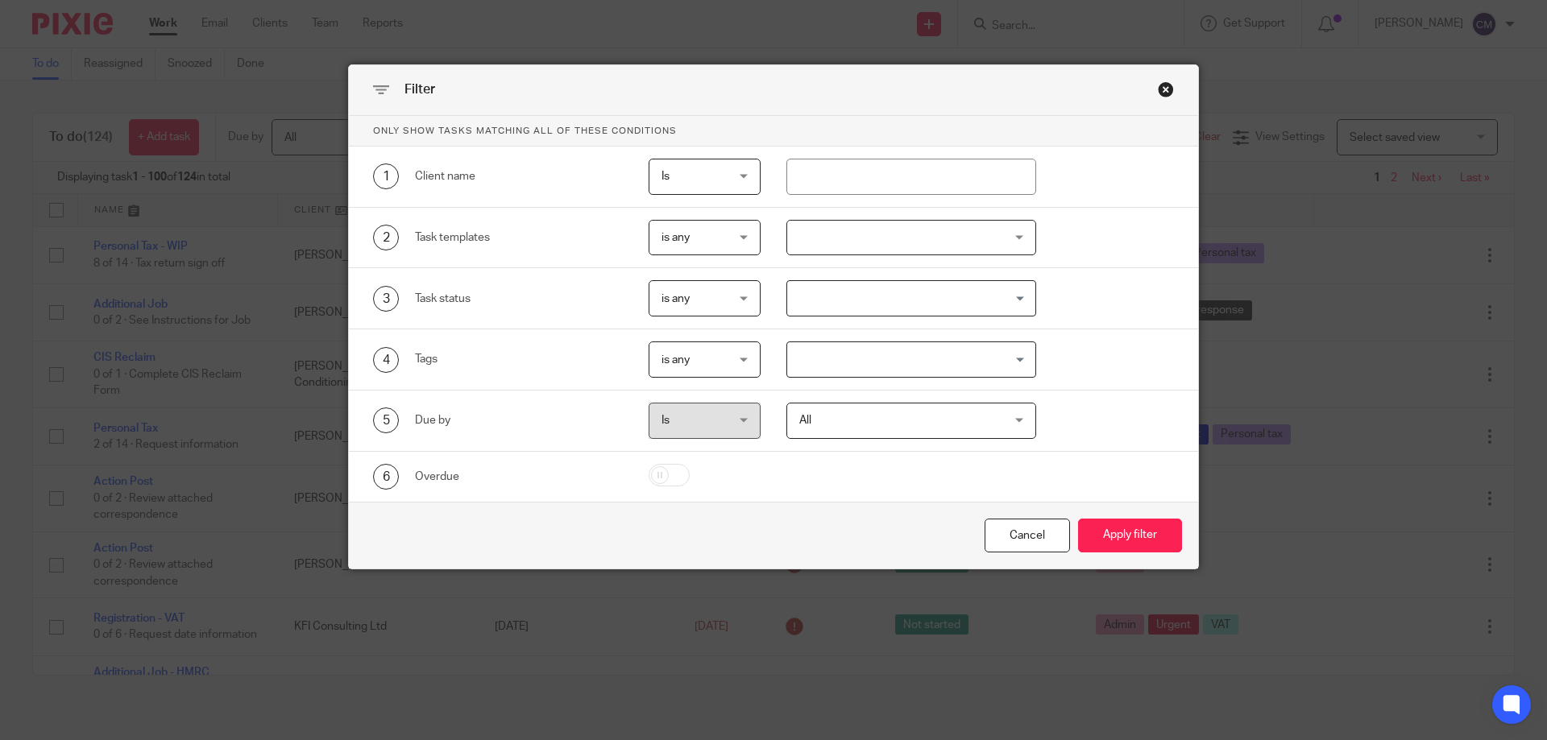
click at [886, 230] on div at bounding box center [911, 238] width 251 height 36
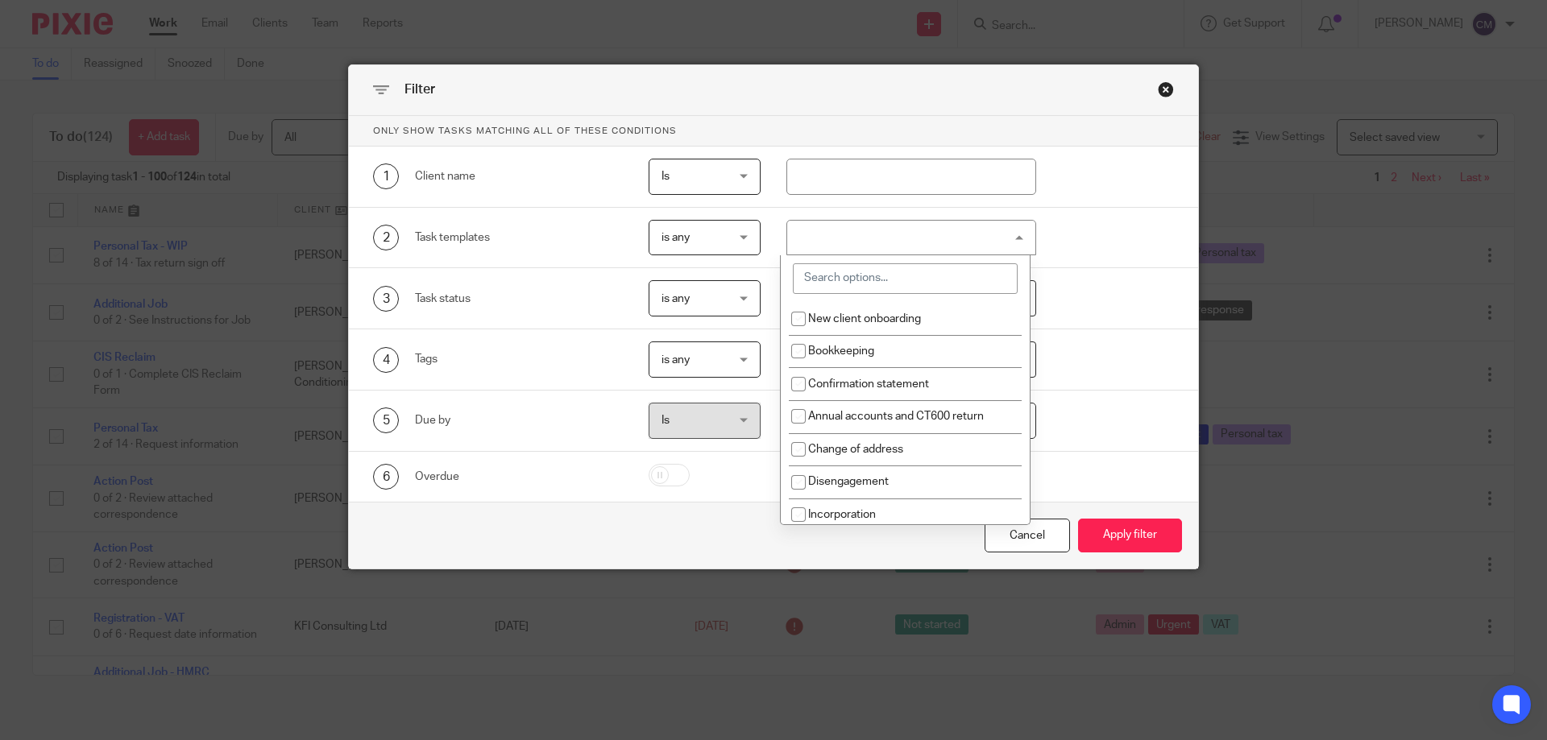
click at [876, 271] on input "search" at bounding box center [905, 278] width 225 height 31
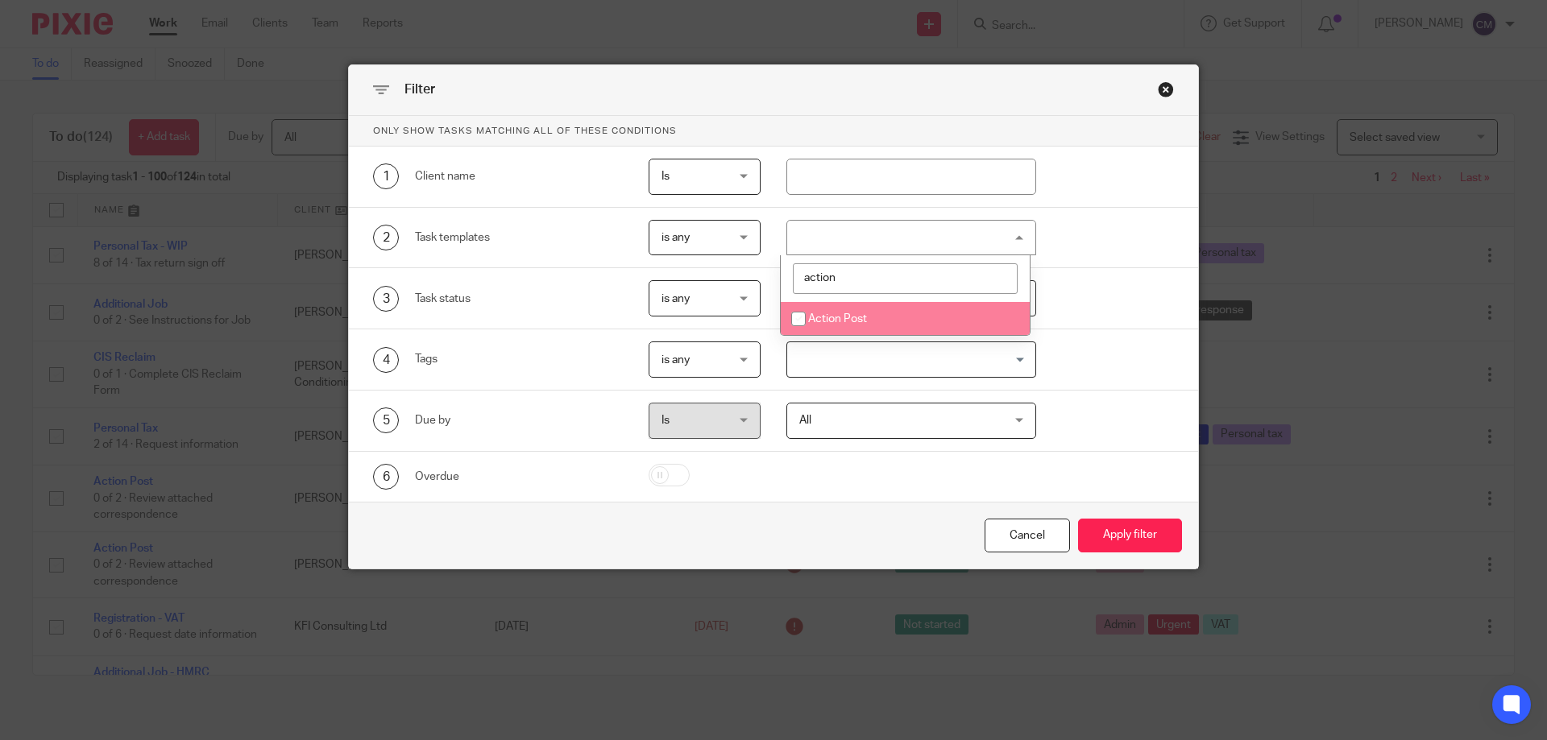
type input "action"
click at [868, 320] on li "Action Post" at bounding box center [905, 318] width 249 height 33
checkbox input "true"
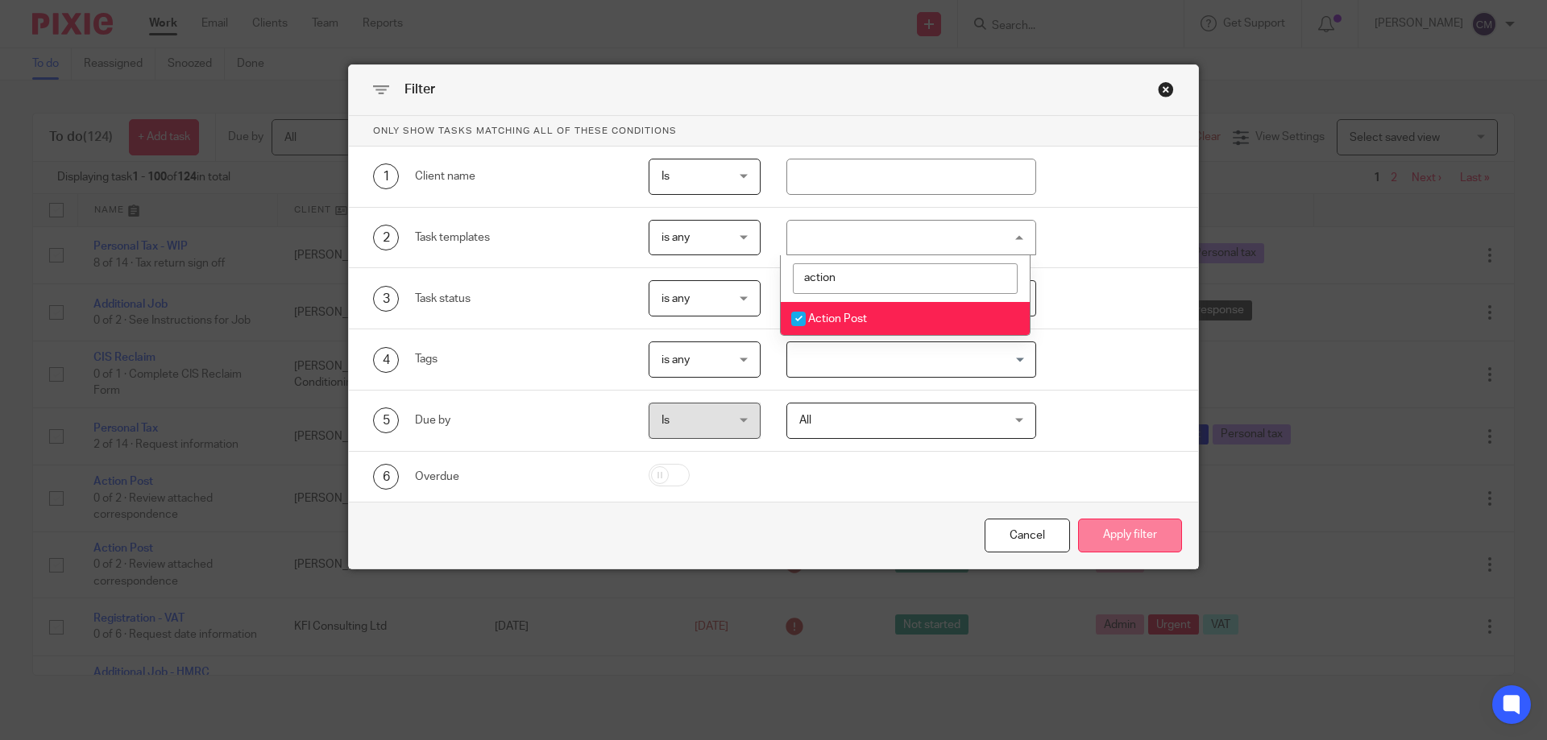
click at [1115, 527] on button "Apply filter" at bounding box center [1130, 536] width 104 height 35
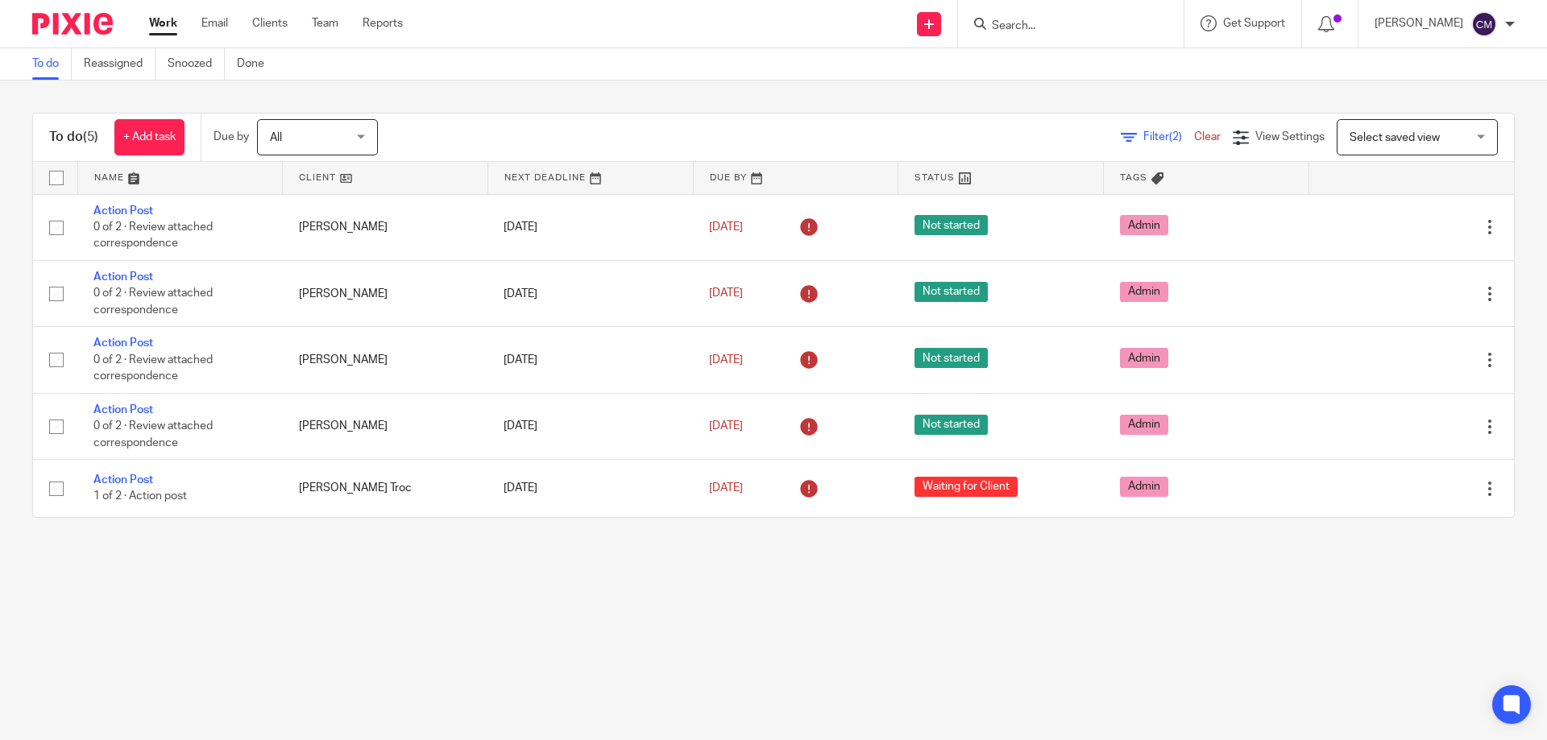
click at [1067, 37] on div at bounding box center [1071, 24] width 226 height 48
click at [1065, 31] on input "Search" at bounding box center [1062, 26] width 145 height 15
type input "treble"
click at [1071, 64] on link at bounding box center [1123, 69] width 272 height 37
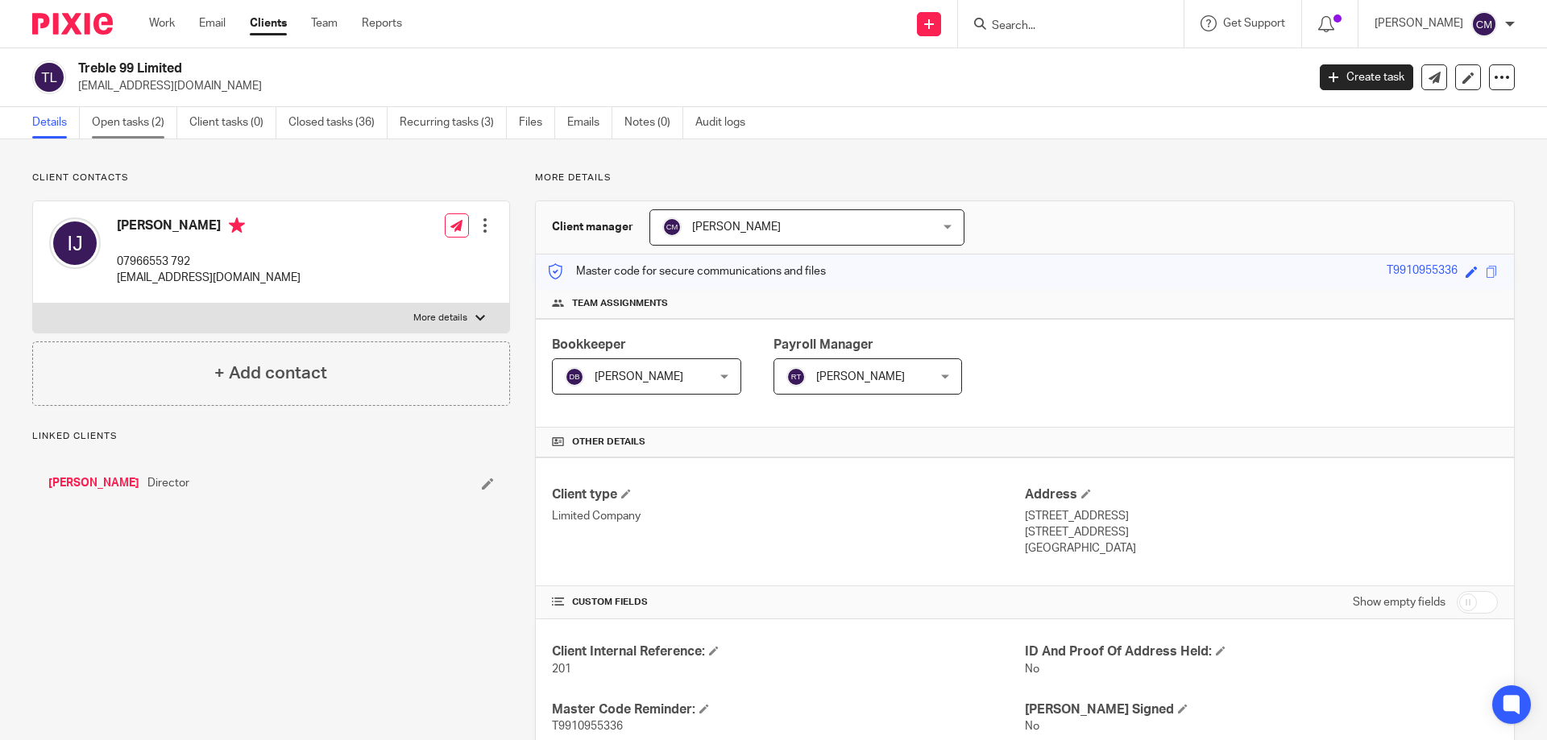
click at [125, 122] on link "Open tasks (2)" at bounding box center [134, 122] width 85 height 31
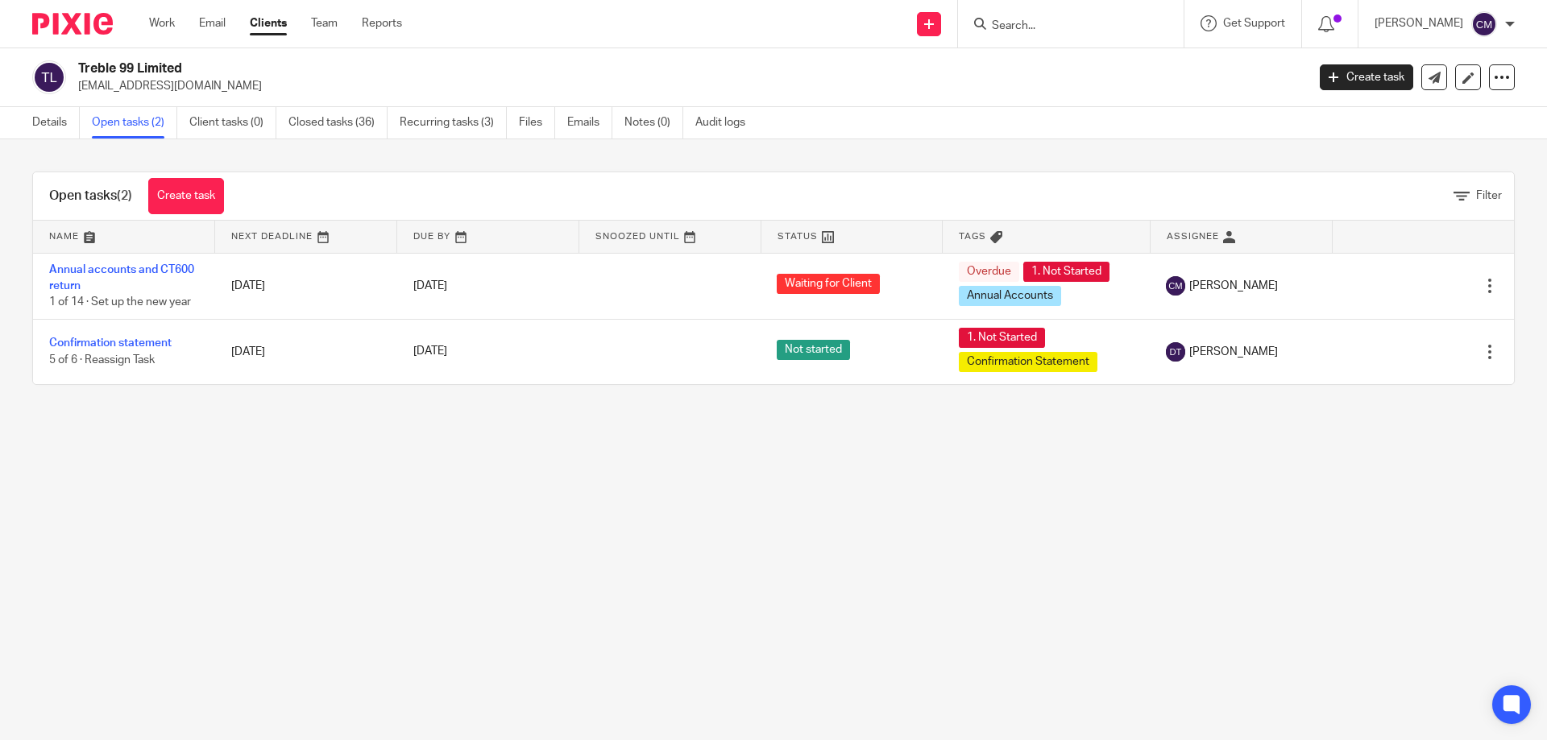
click at [64, 31] on img at bounding box center [72, 24] width 81 height 22
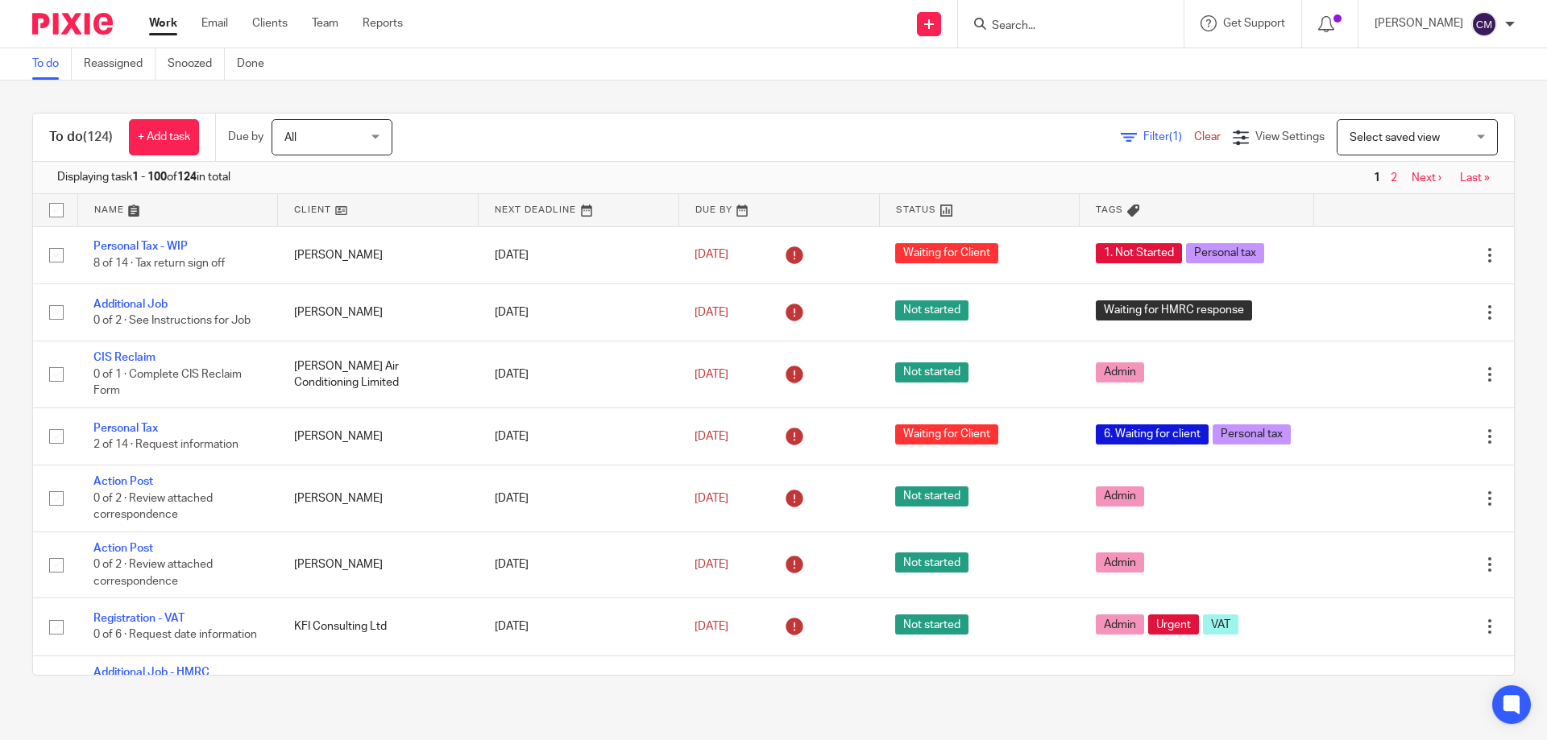
click at [1143, 135] on span "Filter (1)" at bounding box center [1168, 136] width 51 height 11
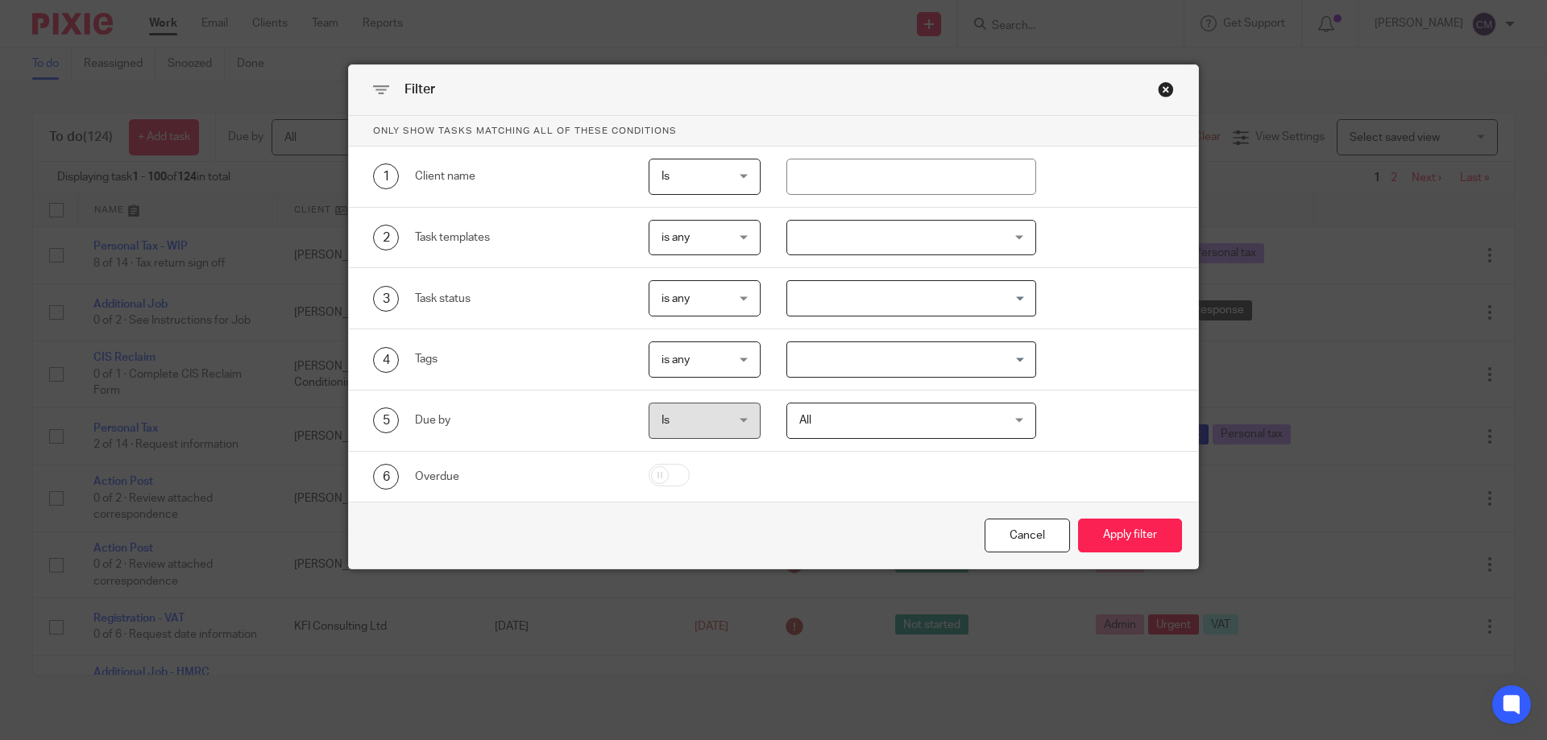
click at [835, 249] on div at bounding box center [911, 238] width 251 height 36
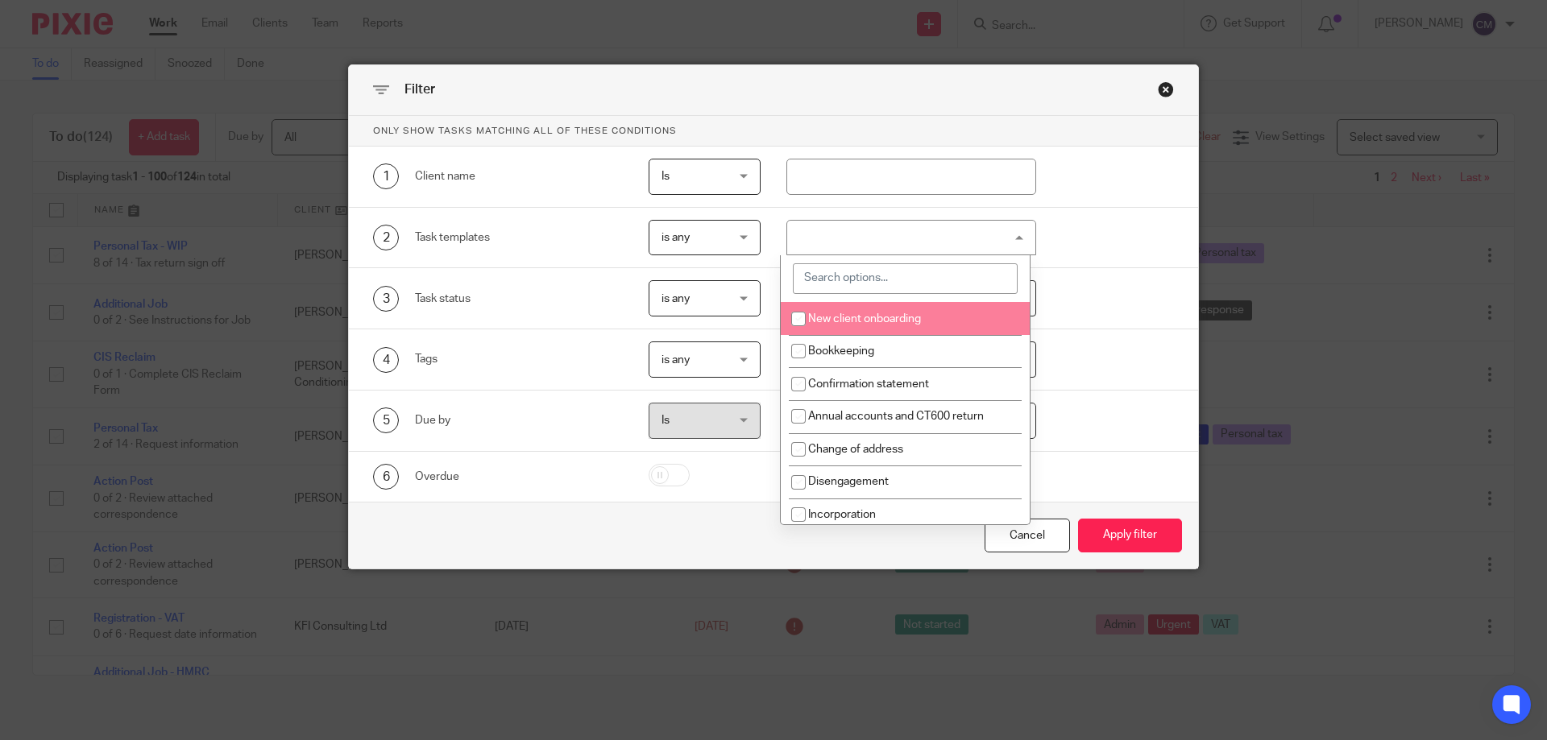
click at [835, 274] on input "search" at bounding box center [905, 278] width 225 height 31
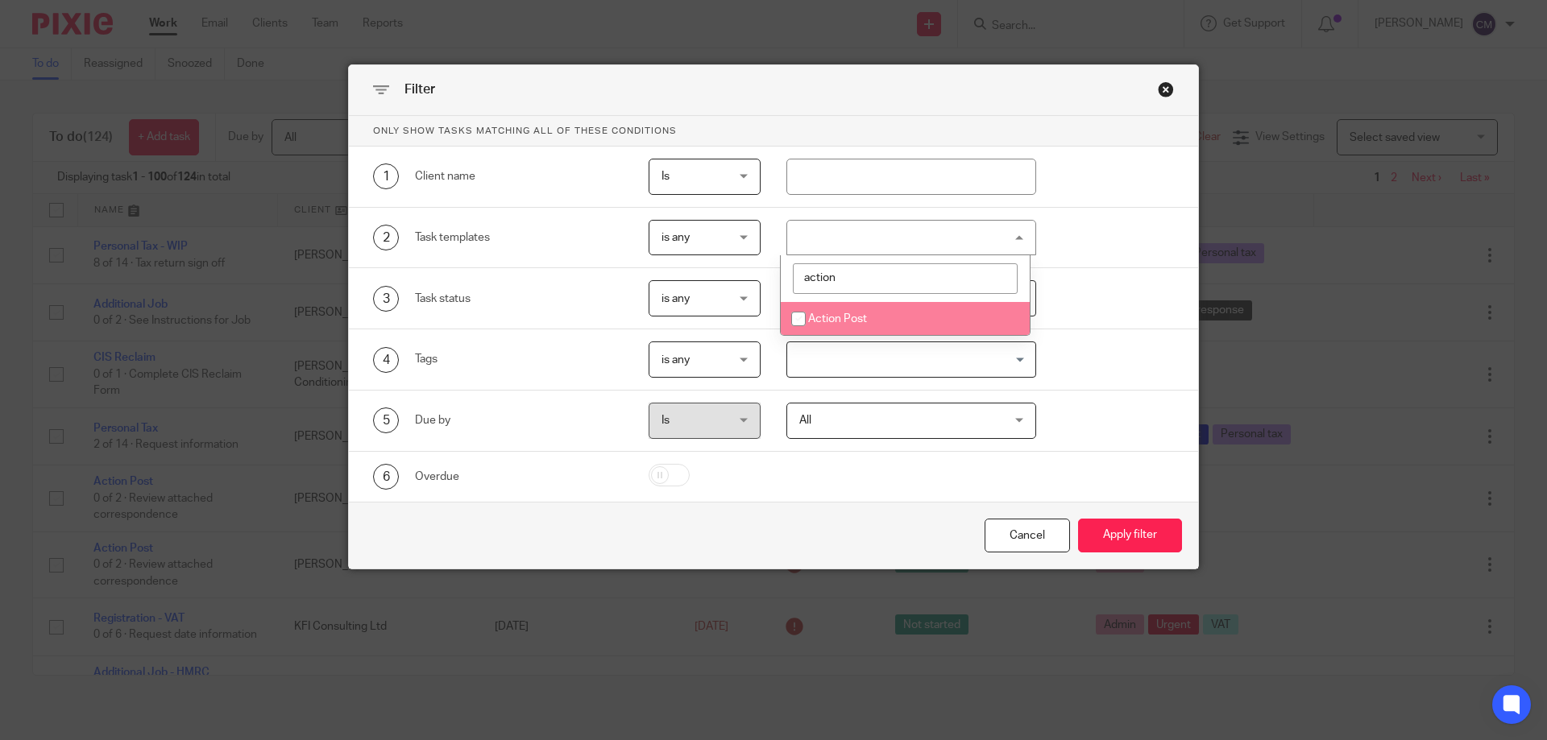
type input "action"
click at [863, 316] on span "Action Post" at bounding box center [837, 318] width 59 height 11
checkbox input "true"
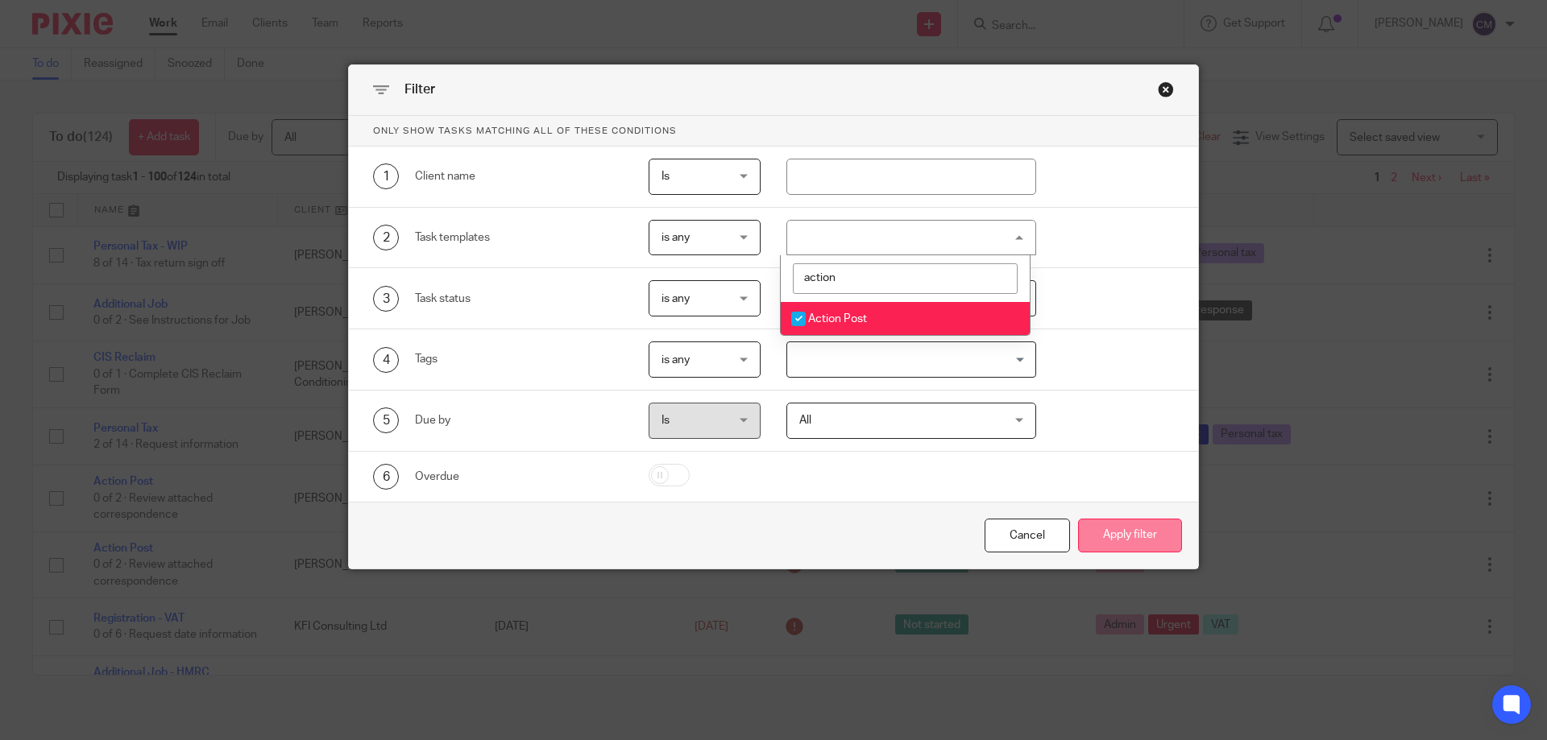
click at [1103, 529] on button "Apply filter" at bounding box center [1130, 536] width 104 height 35
